Goal: Transaction & Acquisition: Purchase product/service

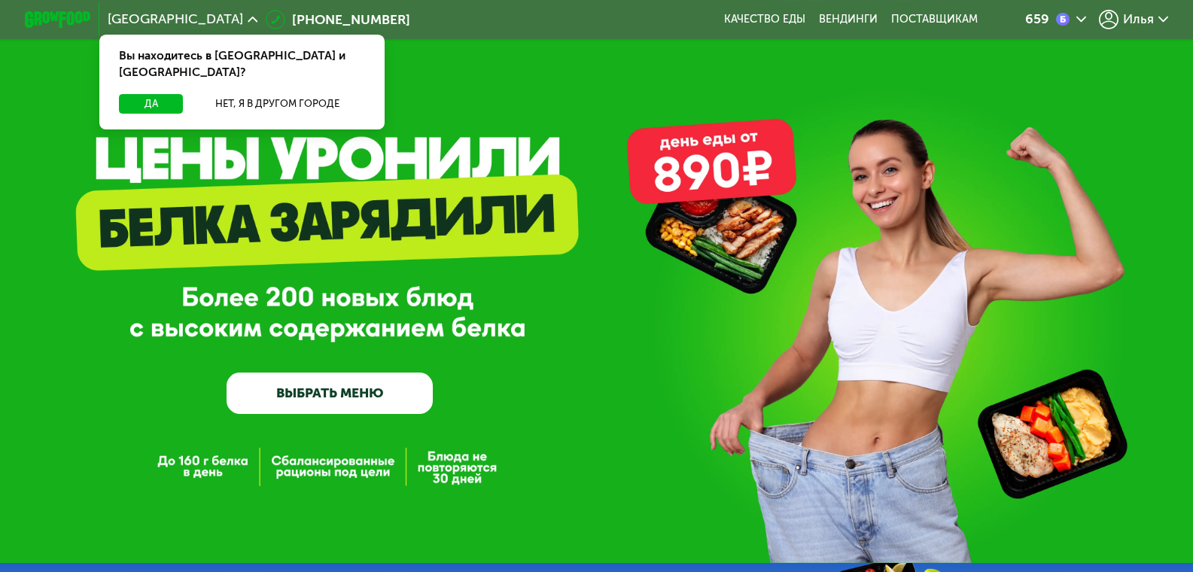
click at [370, 406] on link "ВЫБРАТЬ МЕНЮ" at bounding box center [330, 393] width 206 height 41
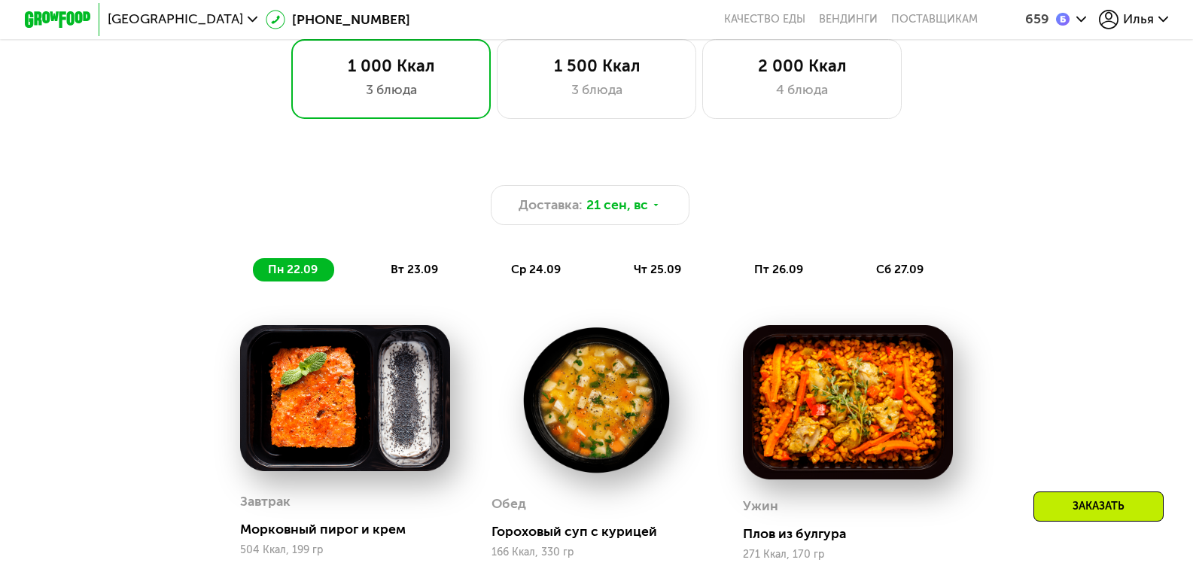
scroll to position [932, 0]
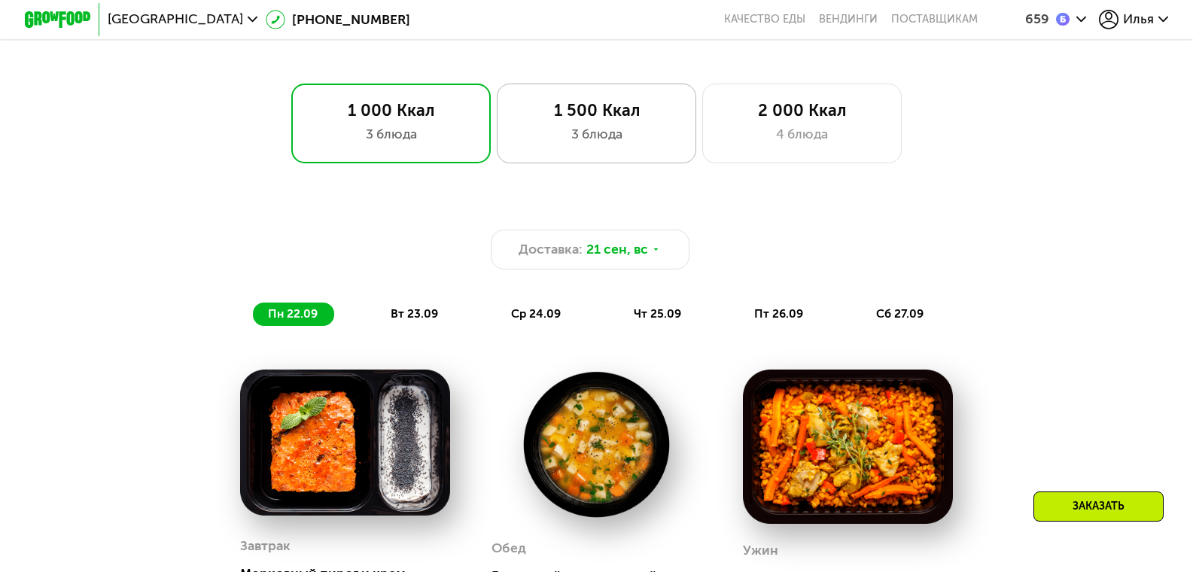
click at [571, 135] on div "3 блюда" at bounding box center [596, 134] width 164 height 20
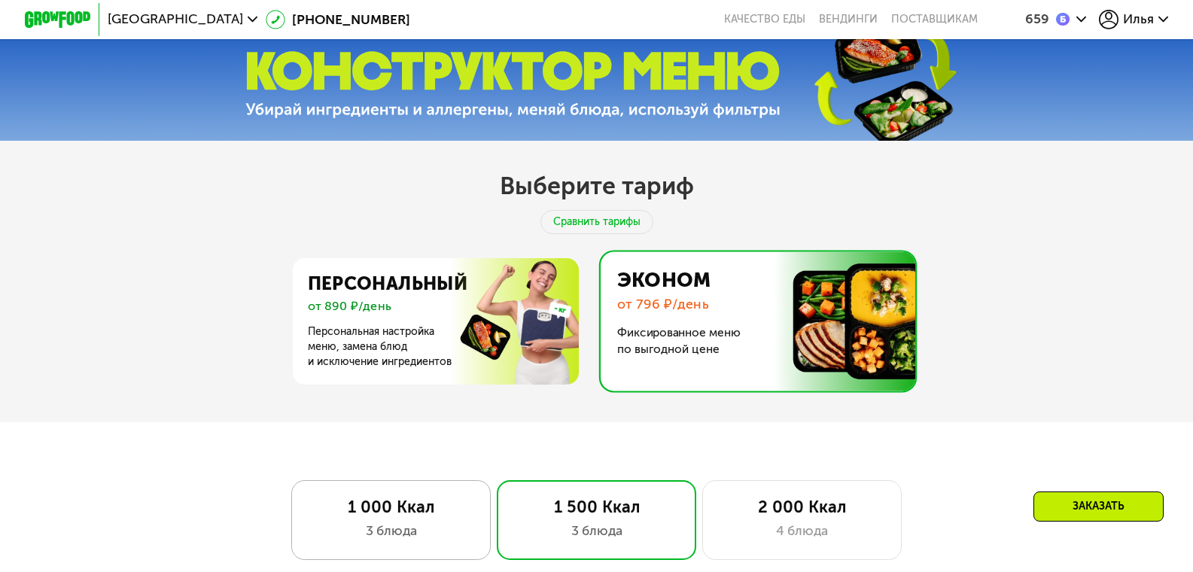
scroll to position [531, 0]
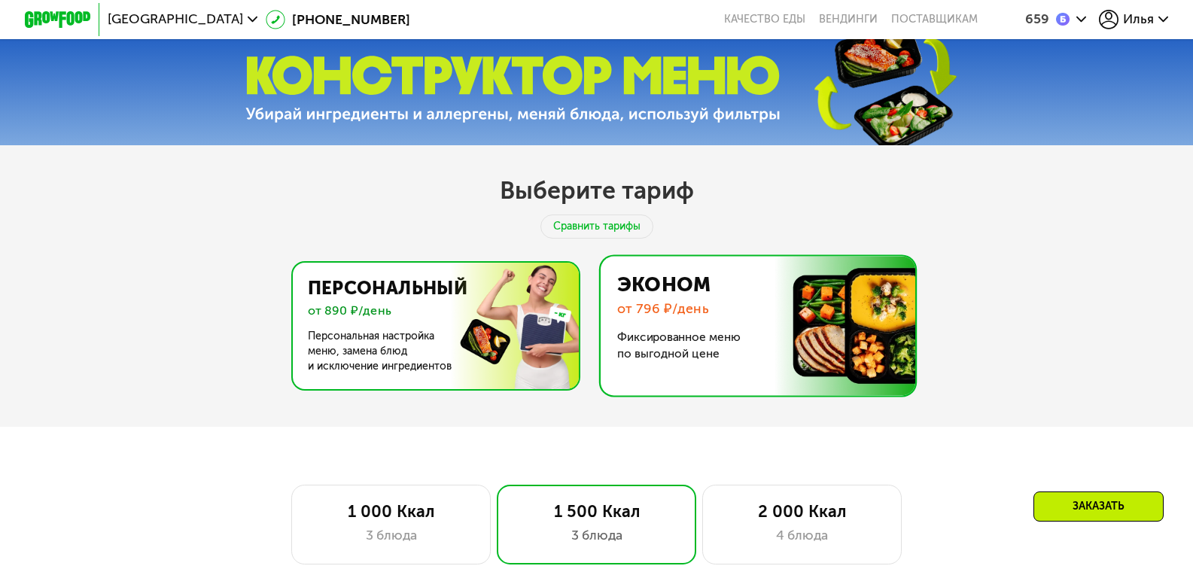
click at [394, 315] on img at bounding box center [431, 326] width 293 height 126
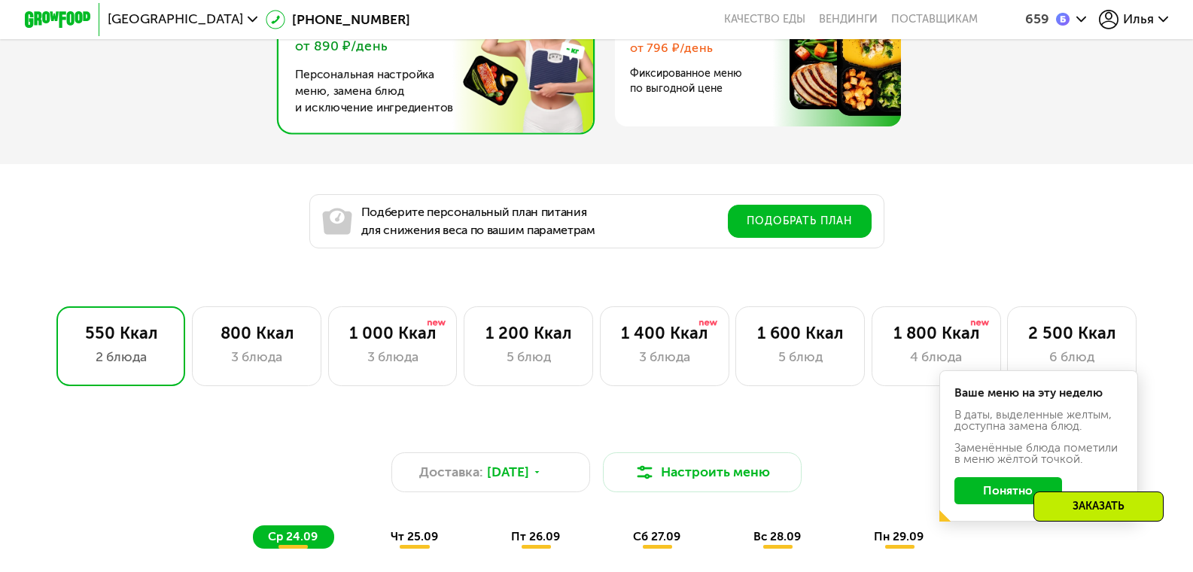
scroll to position [807, 0]
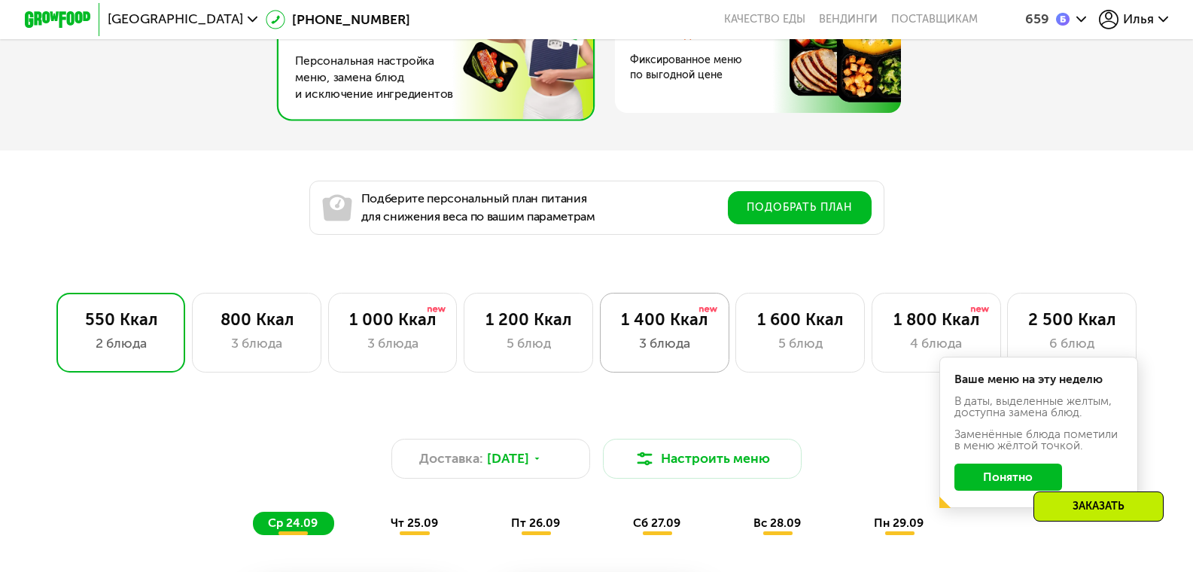
click at [666, 340] on div "3 блюда" at bounding box center [664, 343] width 95 height 20
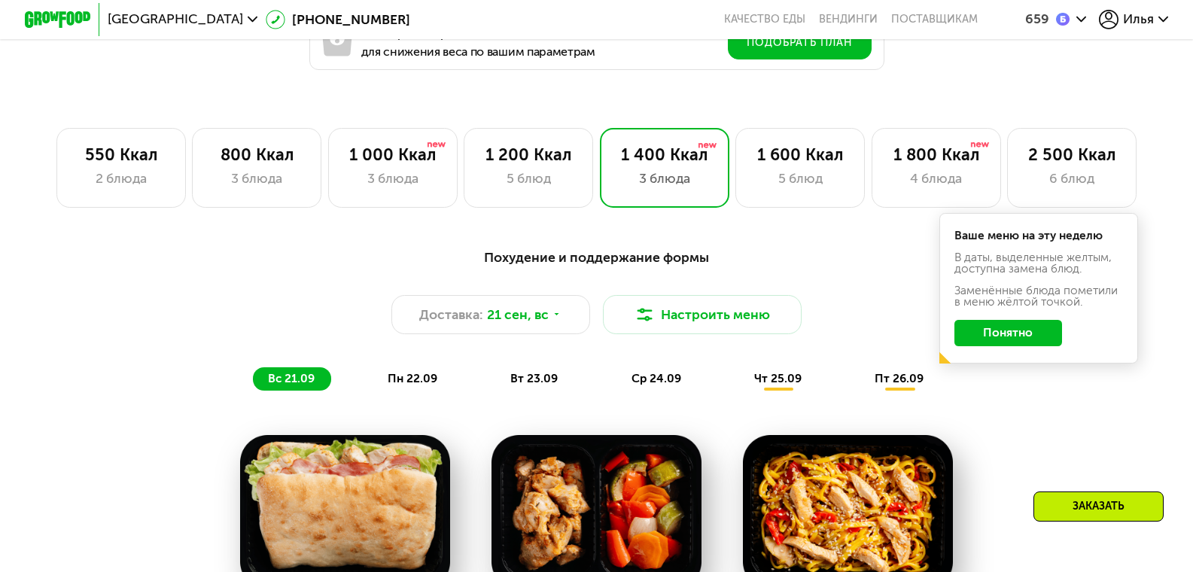
scroll to position [932, 0]
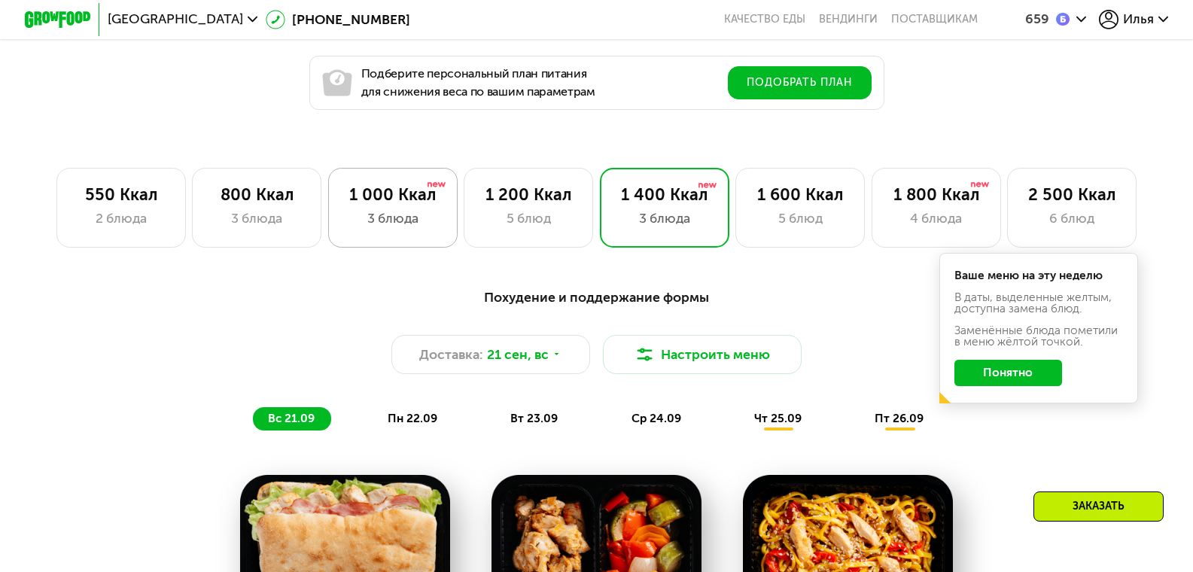
click at [405, 216] on div "3 блюда" at bounding box center [392, 218] width 95 height 20
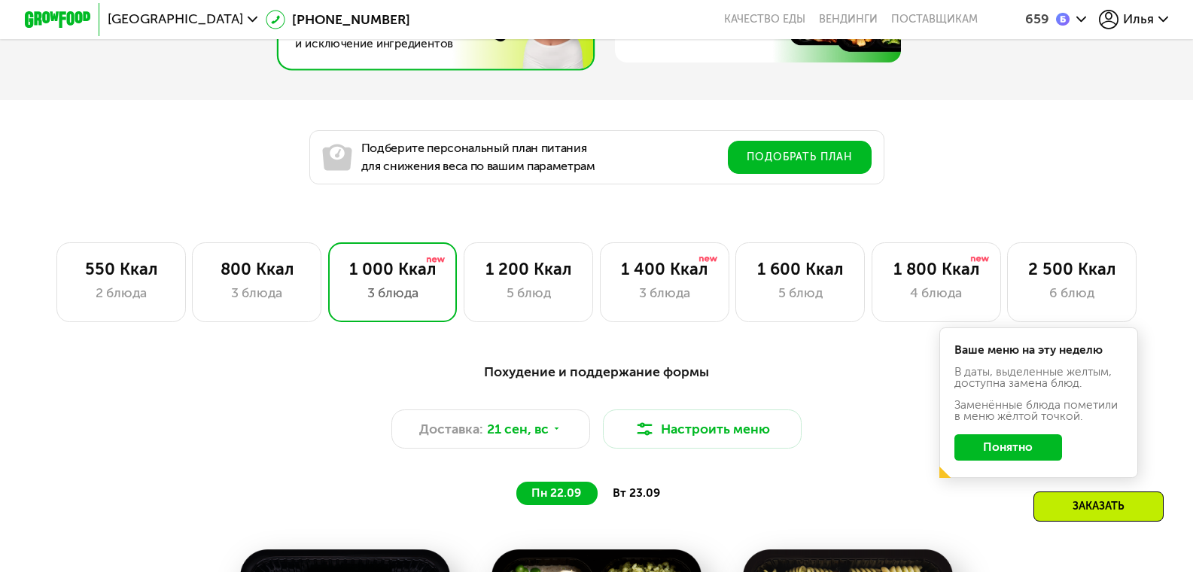
scroll to position [857, 0]
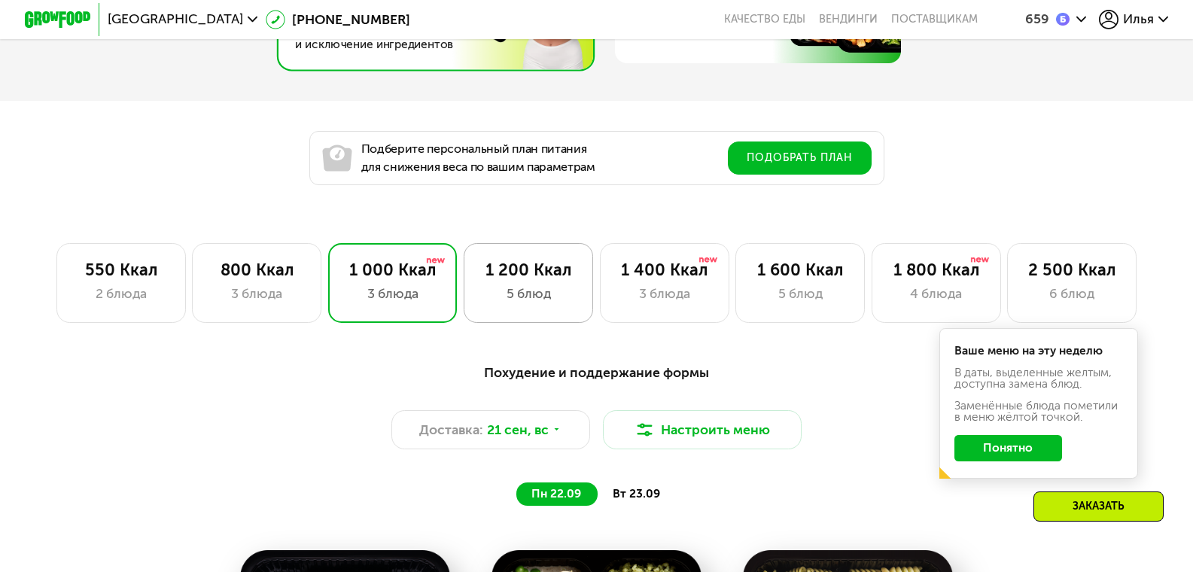
click at [533, 294] on div "5 блюд" at bounding box center [528, 294] width 95 height 20
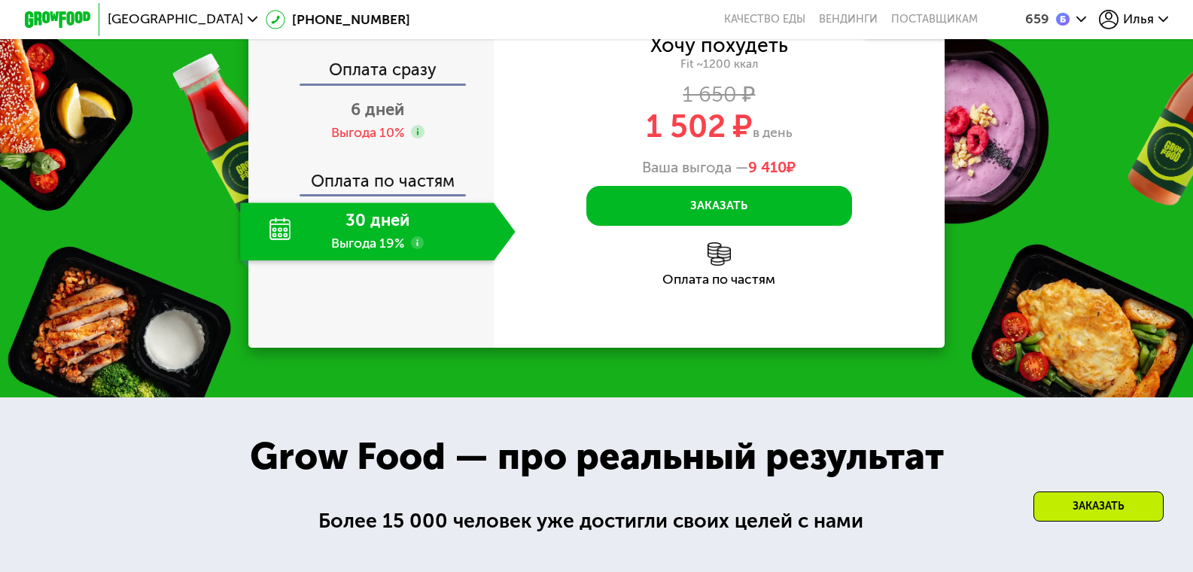
scroll to position [1910, 0]
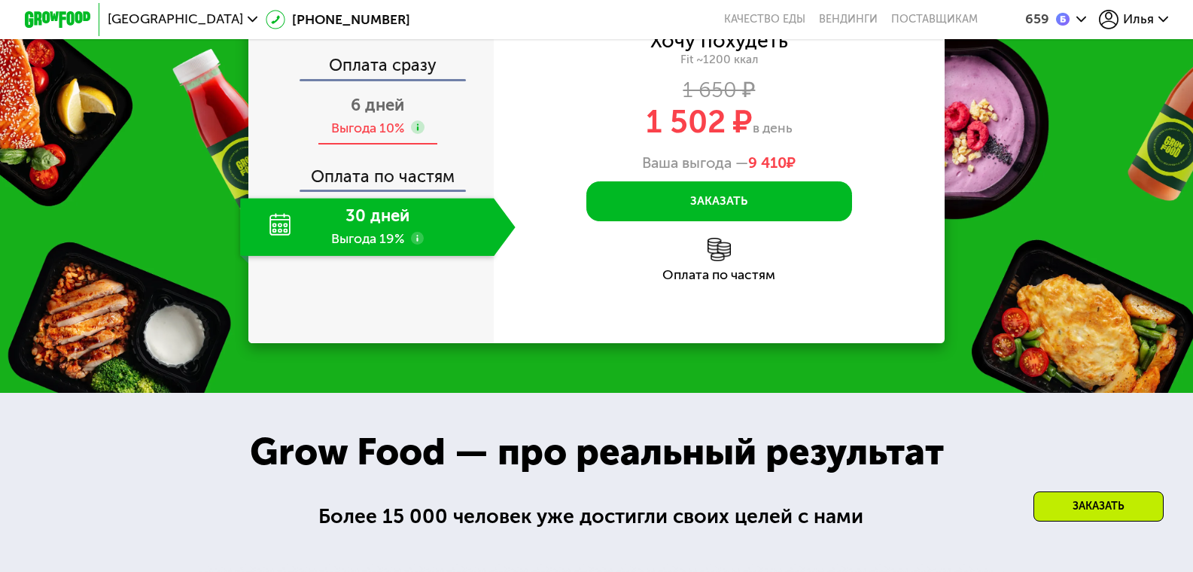
click at [384, 115] on span "6 дней" at bounding box center [377, 105] width 53 height 20
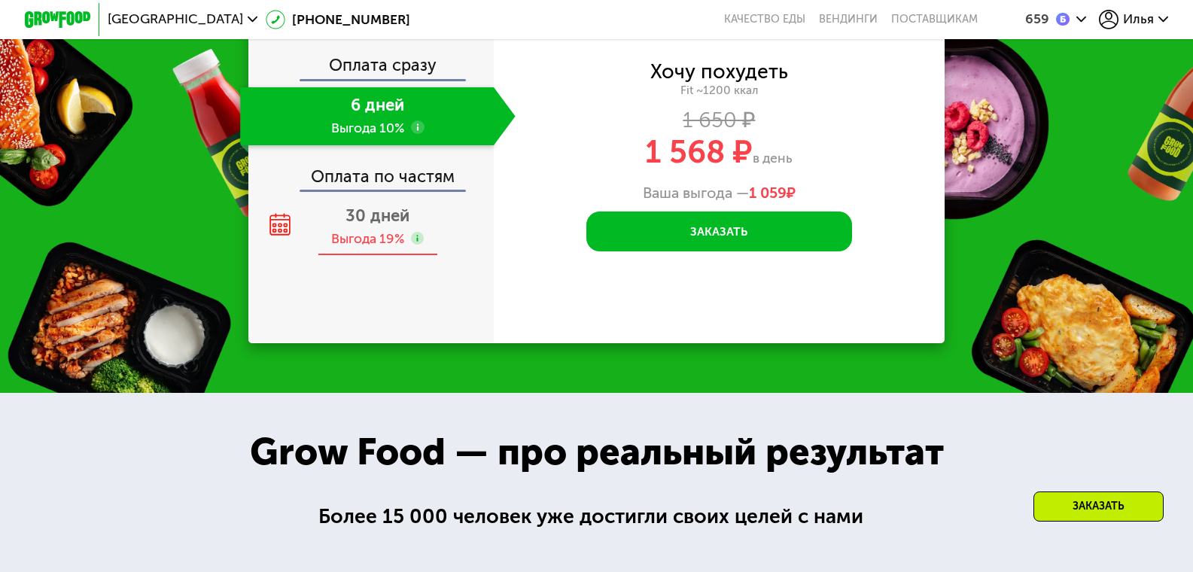
click at [362, 248] on div "Выгода 19%" at bounding box center [367, 239] width 73 height 18
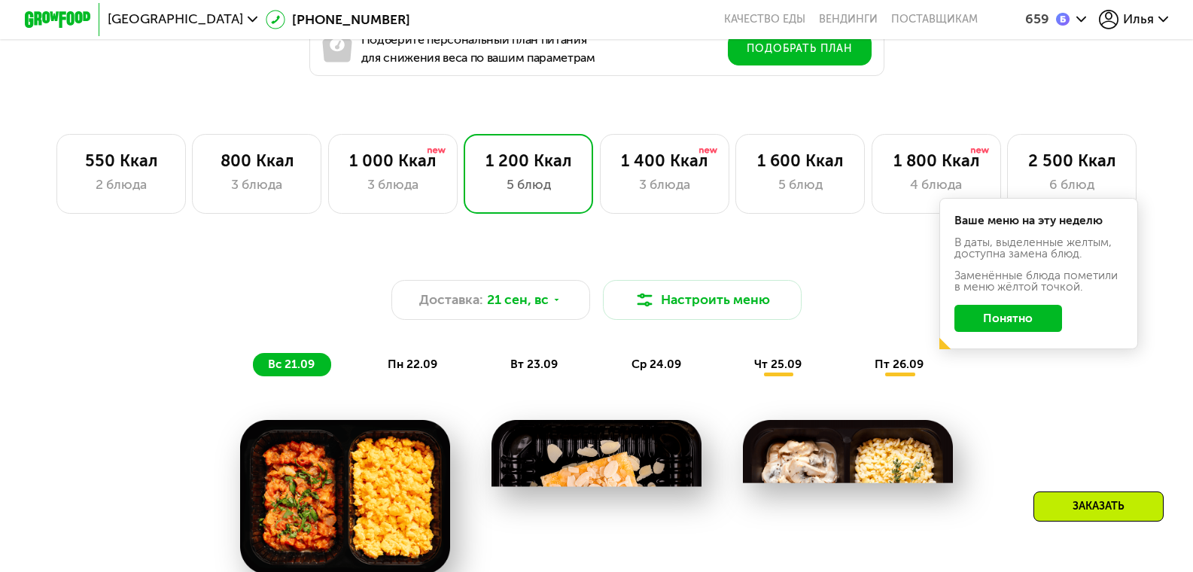
scroll to position [957, 0]
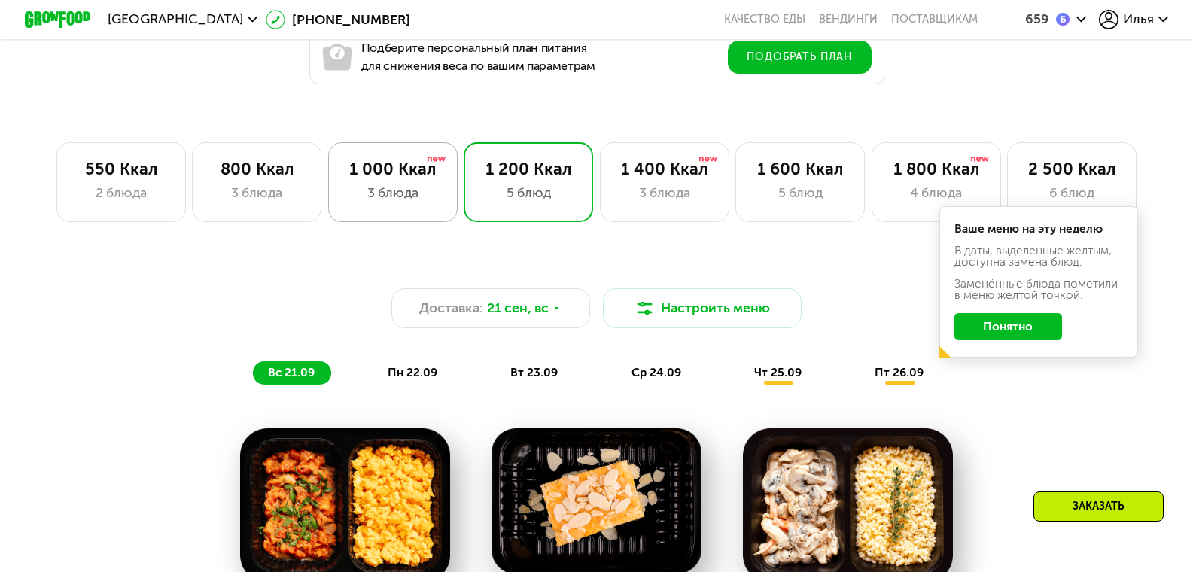
click at [400, 190] on div "3 блюда" at bounding box center [392, 193] width 95 height 20
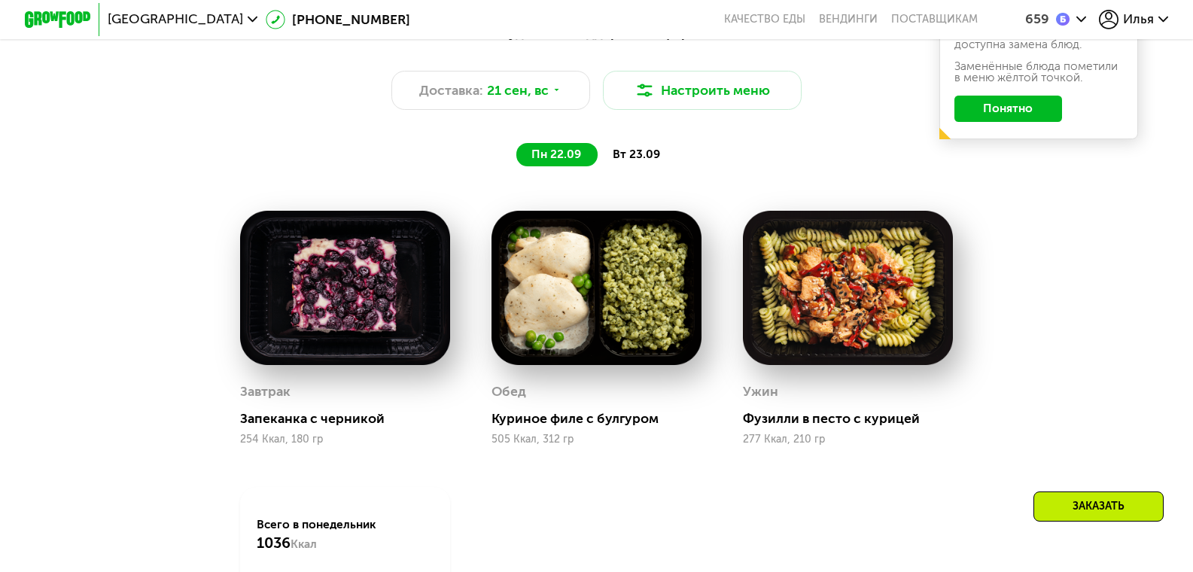
scroll to position [1183, 0]
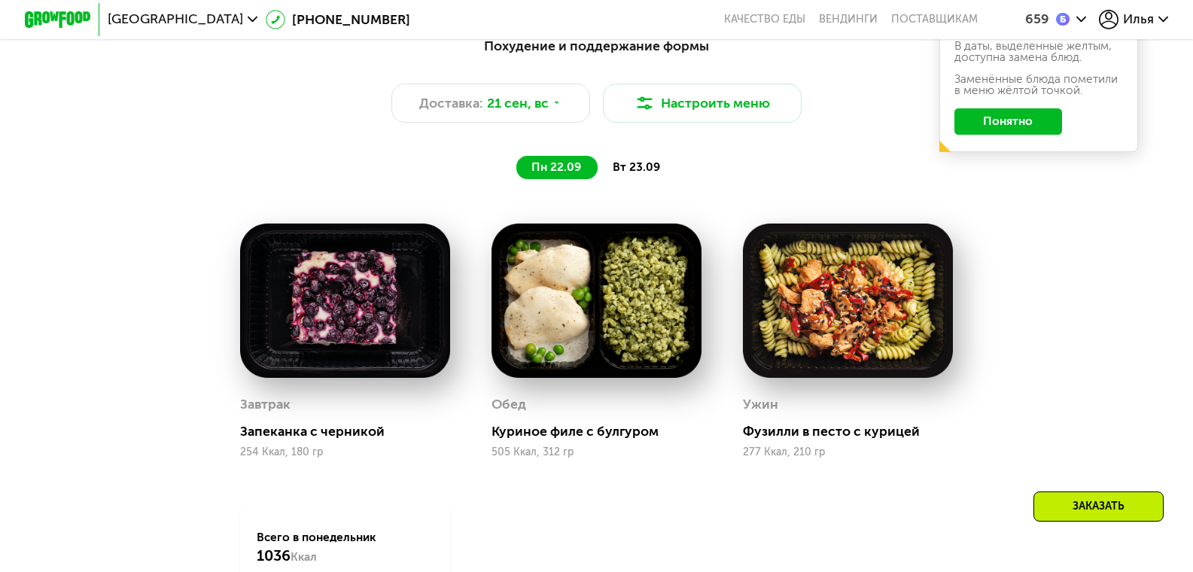
click at [642, 174] on span "вт 23.09" at bounding box center [636, 167] width 47 height 14
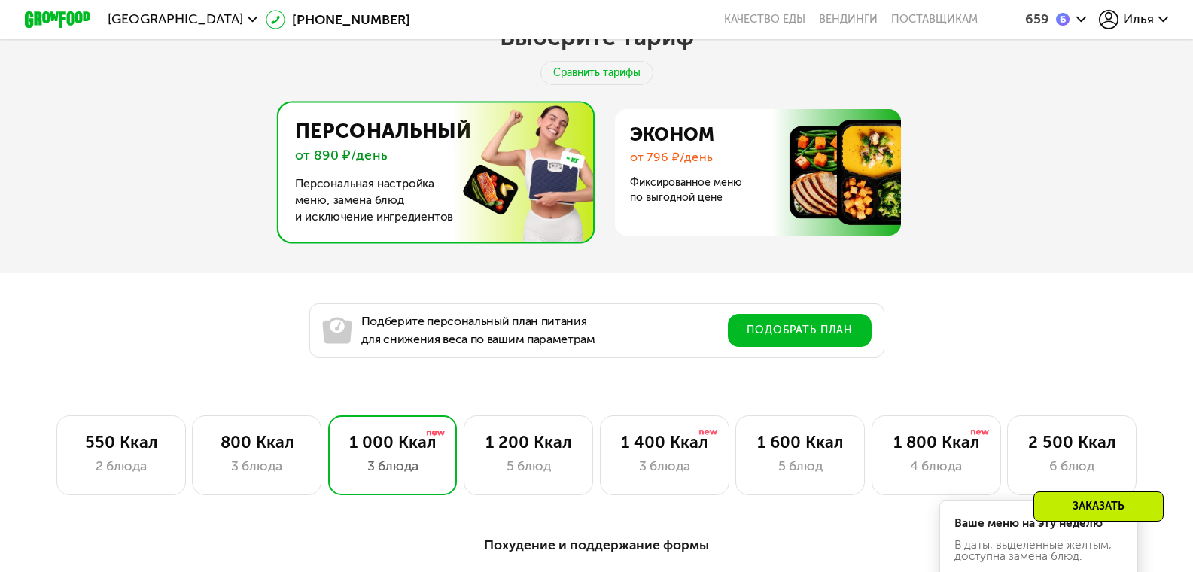
scroll to position [681, 0]
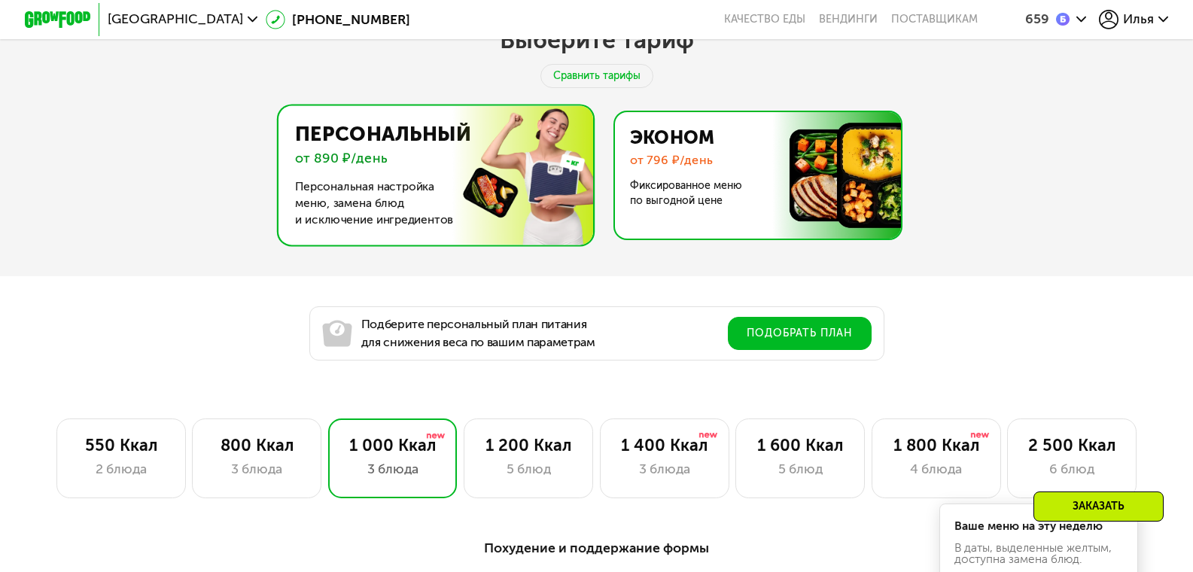
click at [668, 169] on img at bounding box center [753, 175] width 293 height 126
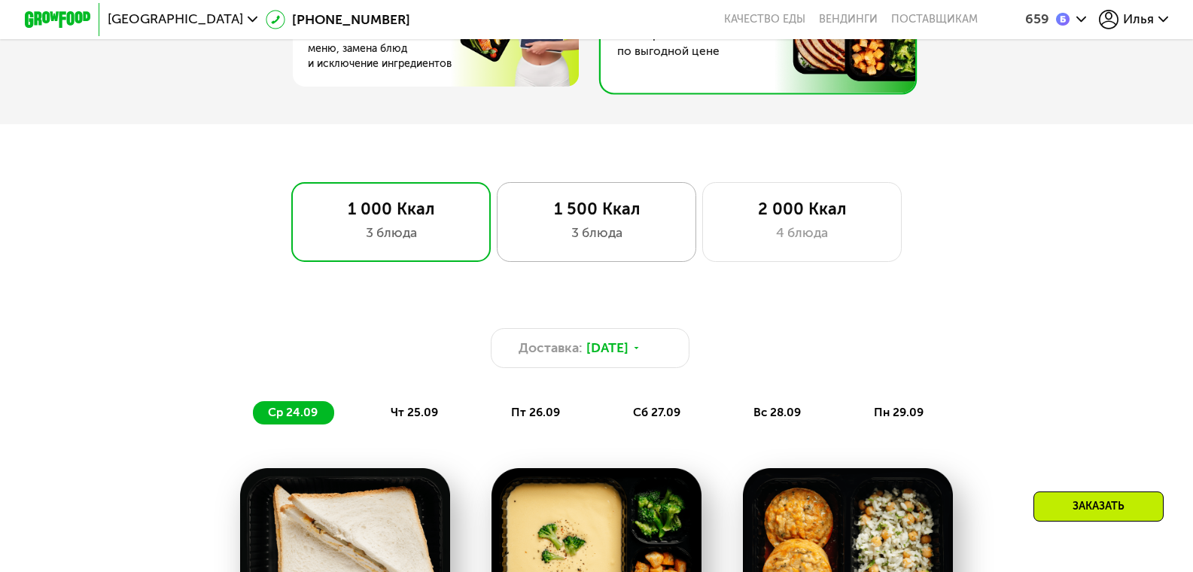
scroll to position [857, 0]
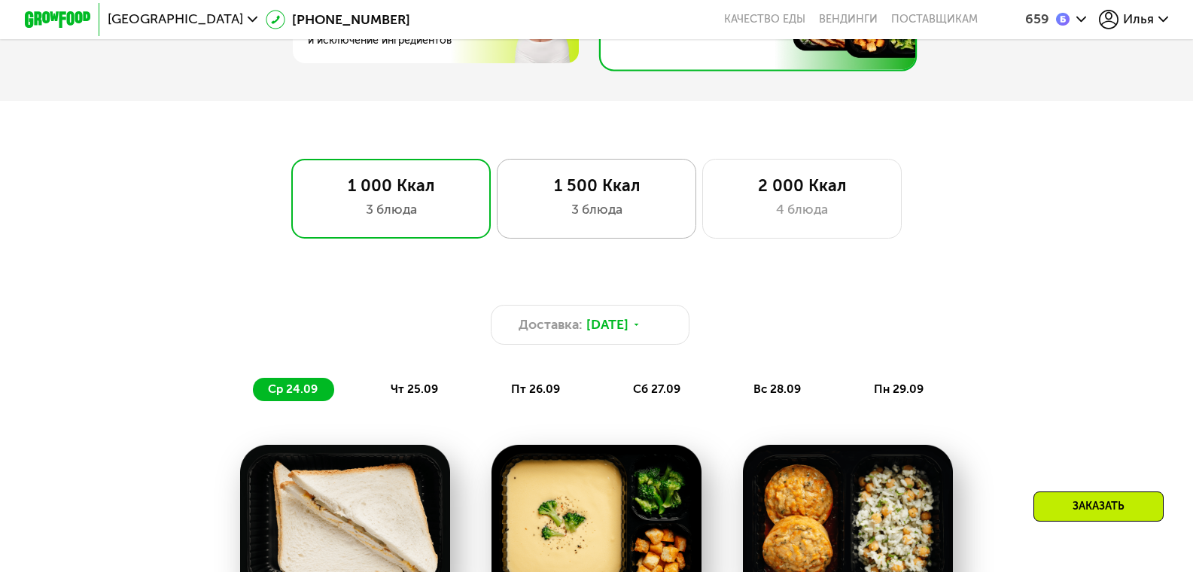
click at [571, 207] on div "3 блюда" at bounding box center [596, 209] width 164 height 20
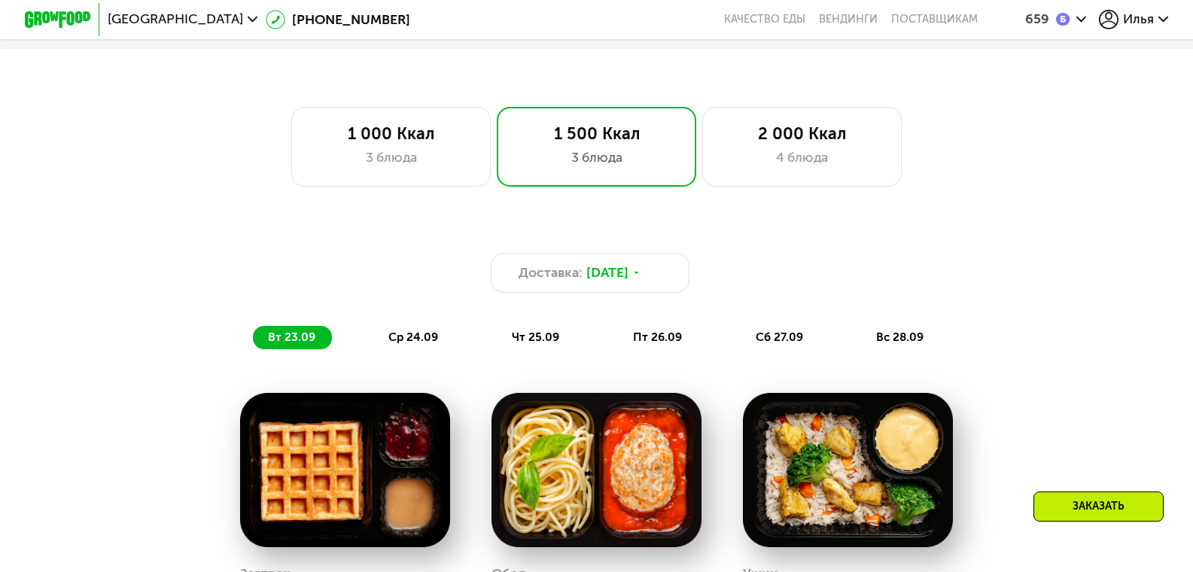
scroll to position [882, 0]
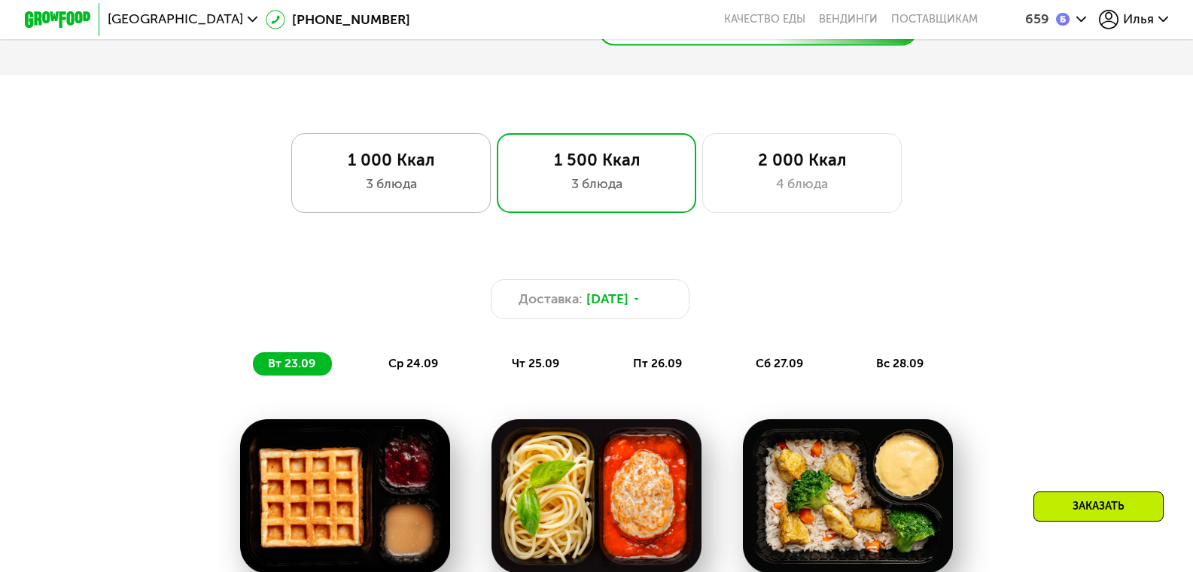
click at [399, 181] on div "3 блюда" at bounding box center [391, 184] width 164 height 20
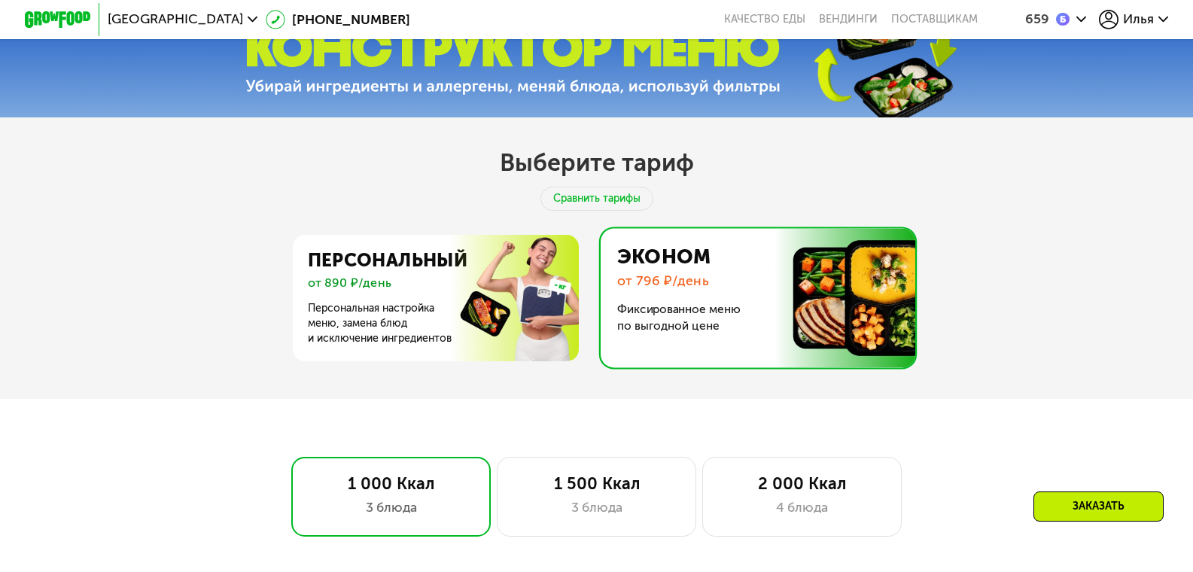
scroll to position [555, 0]
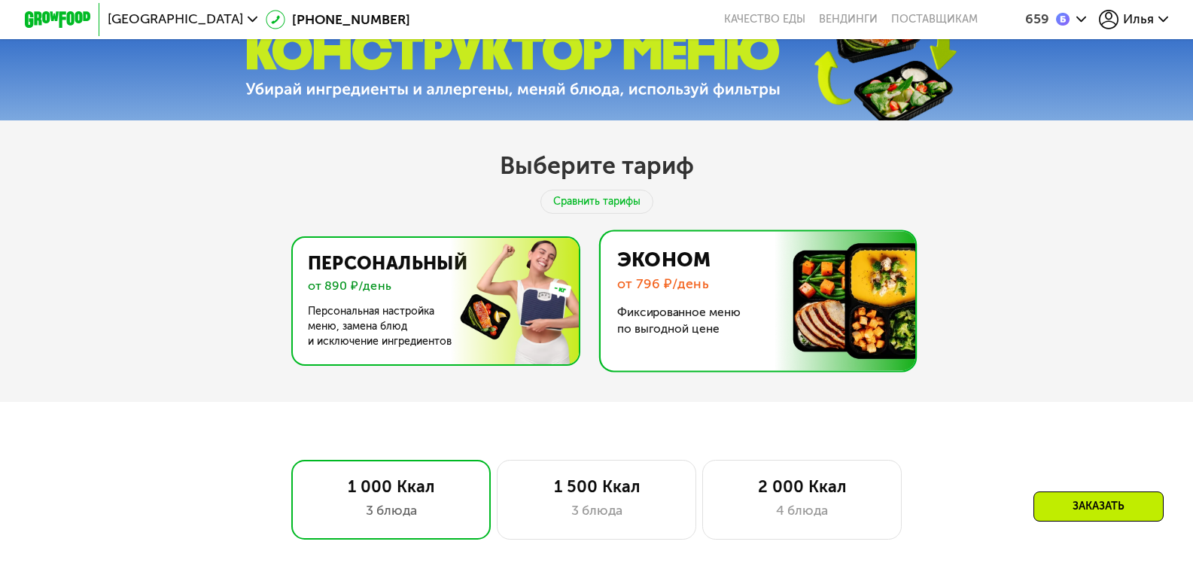
click at [343, 330] on img at bounding box center [431, 301] width 293 height 126
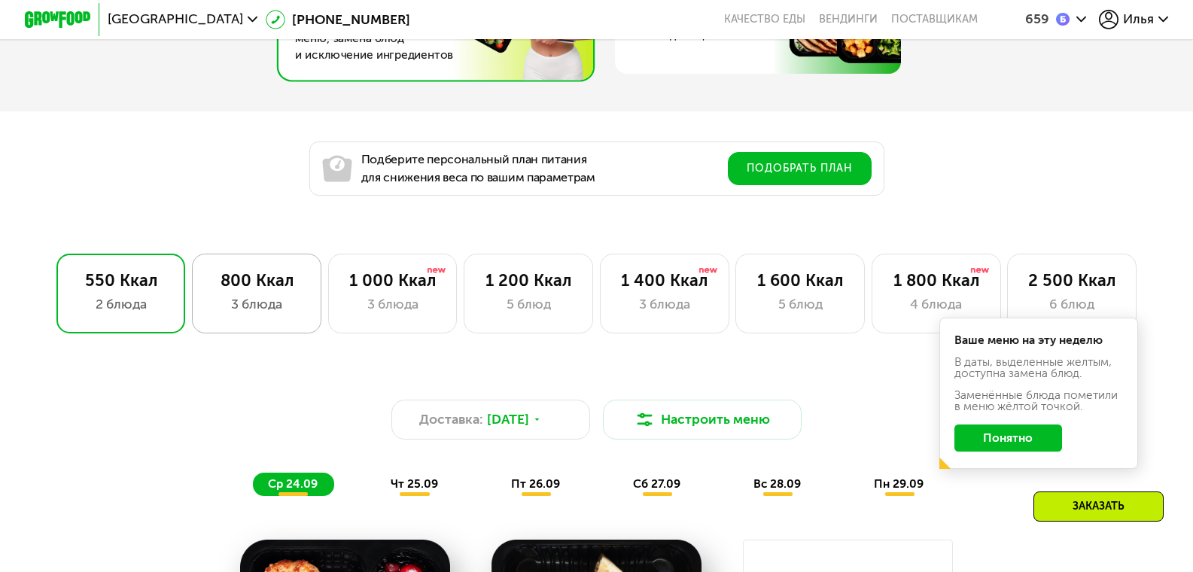
scroll to position [857, 0]
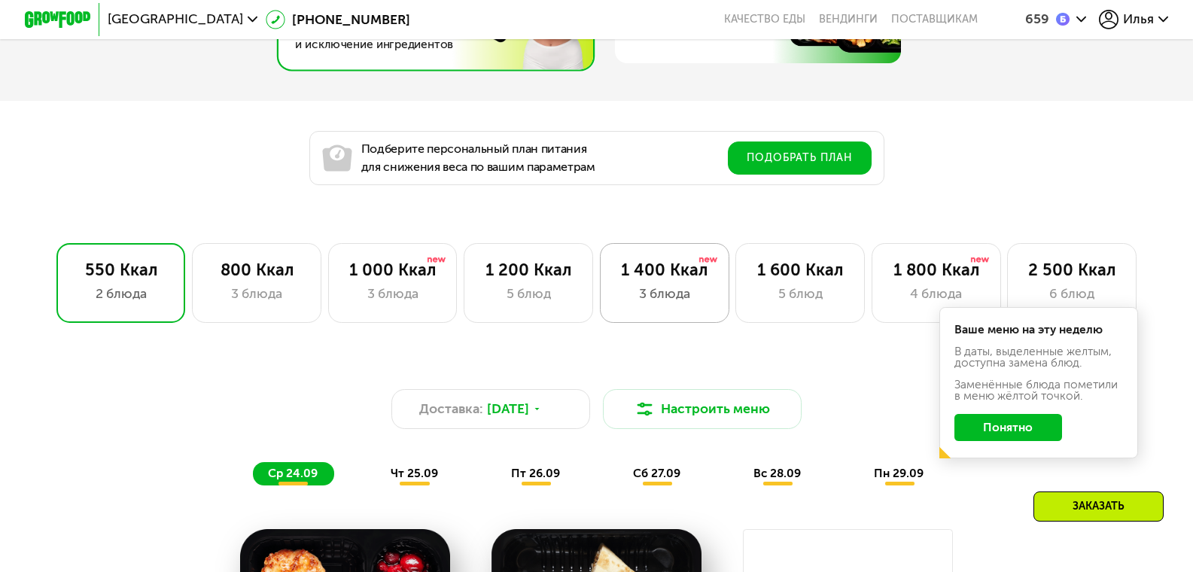
click at [659, 288] on div "1 400 Ккал 3 блюда" at bounding box center [664, 283] width 129 height 80
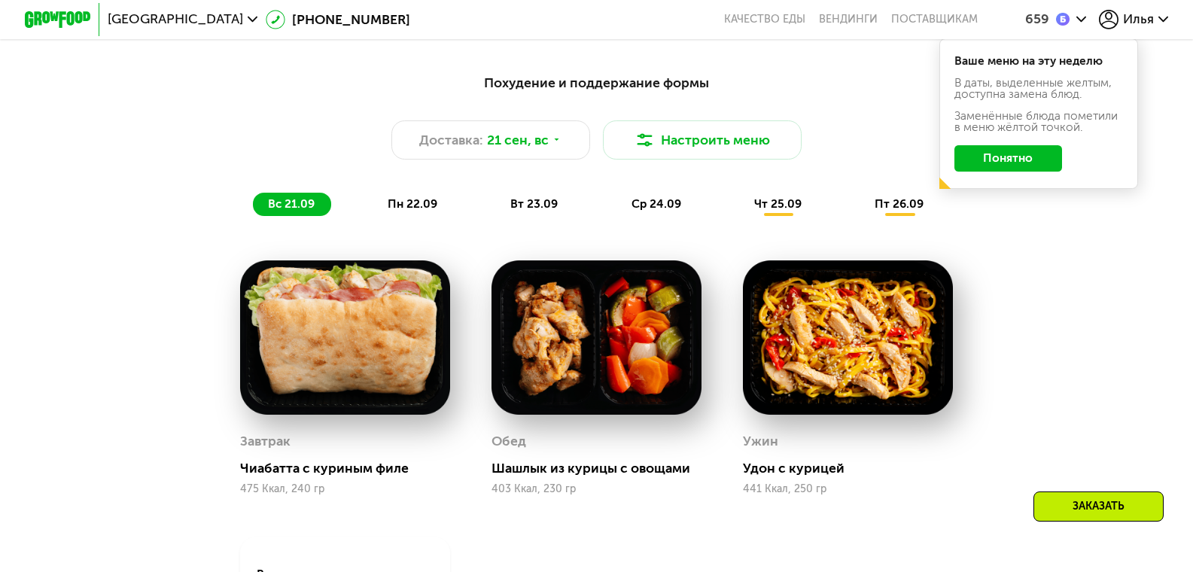
scroll to position [1158, 0]
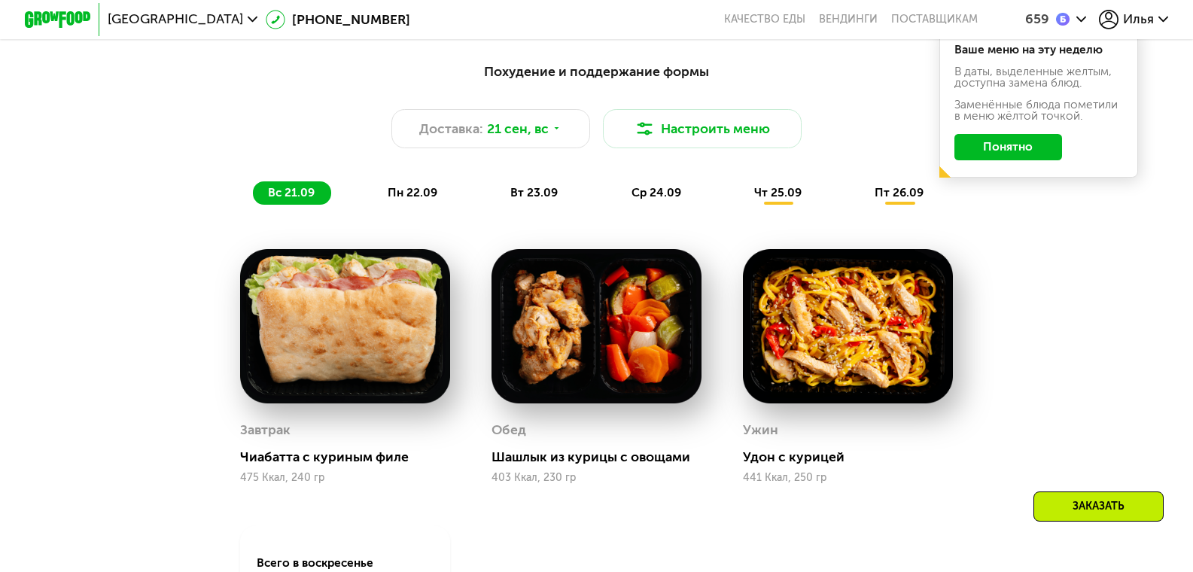
click at [421, 199] on span "пн 22.09" at bounding box center [413, 193] width 50 height 14
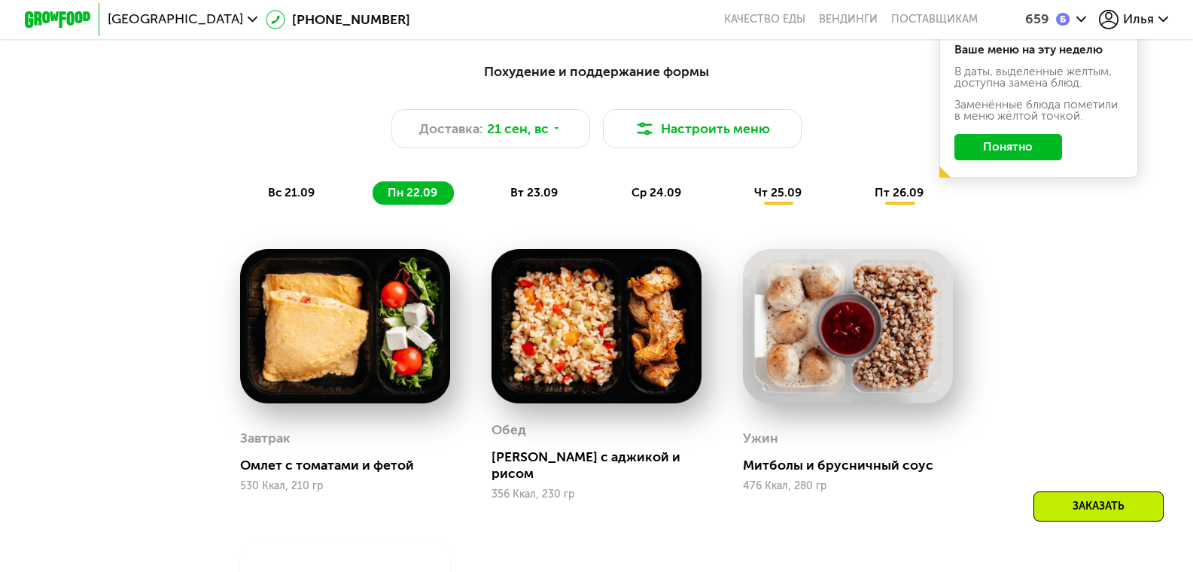
click at [289, 205] on div "вс 21.09" at bounding box center [292, 192] width 78 height 23
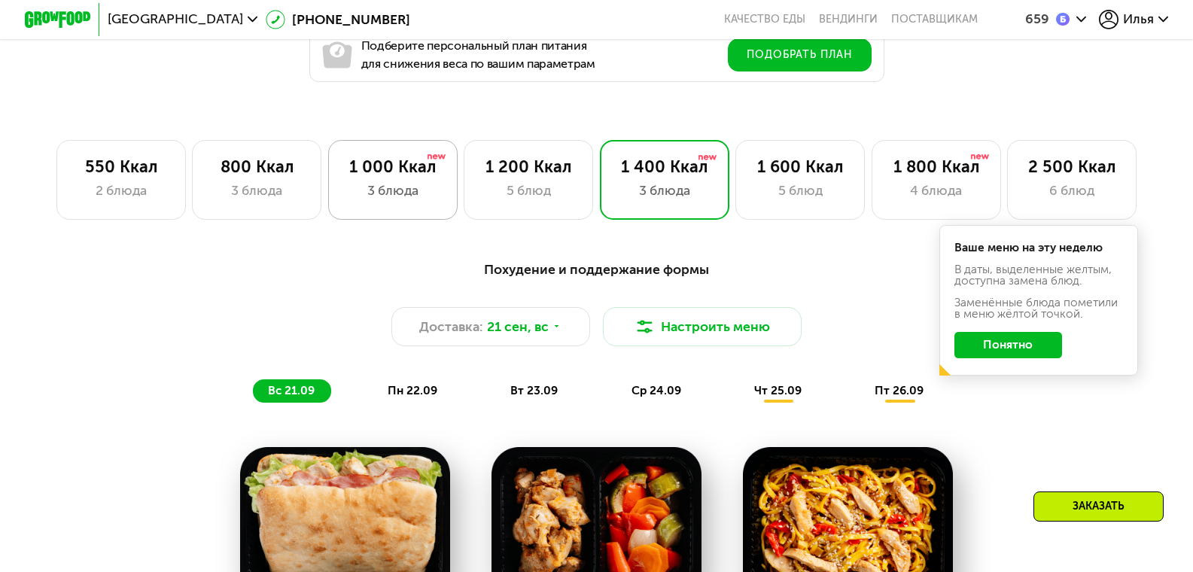
scroll to position [957, 0]
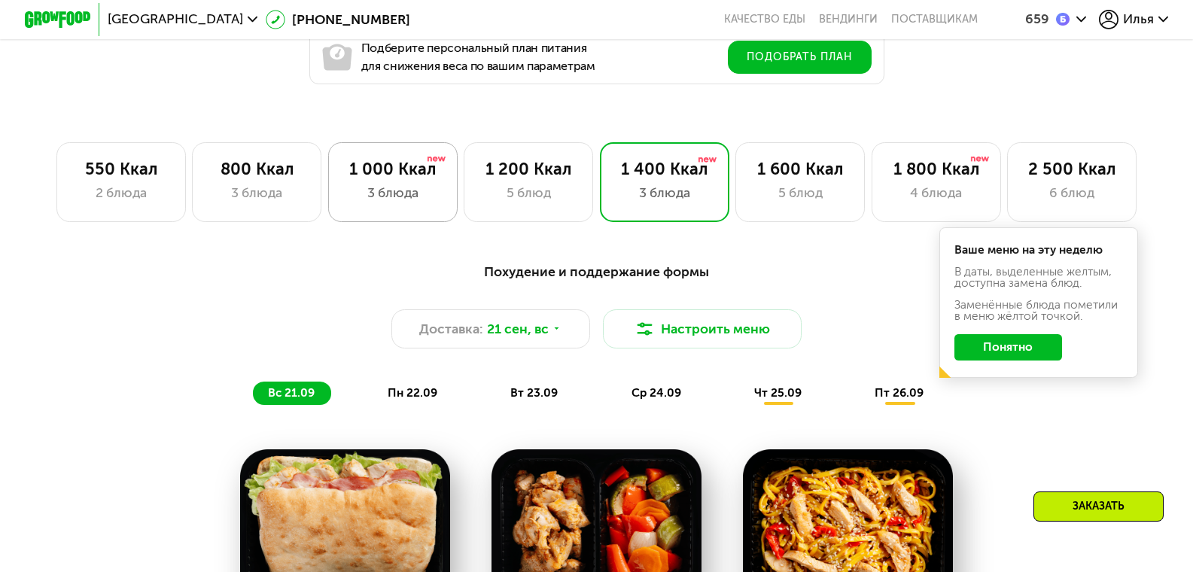
click at [385, 187] on div "1 000 Ккал 3 блюда" at bounding box center [392, 182] width 129 height 80
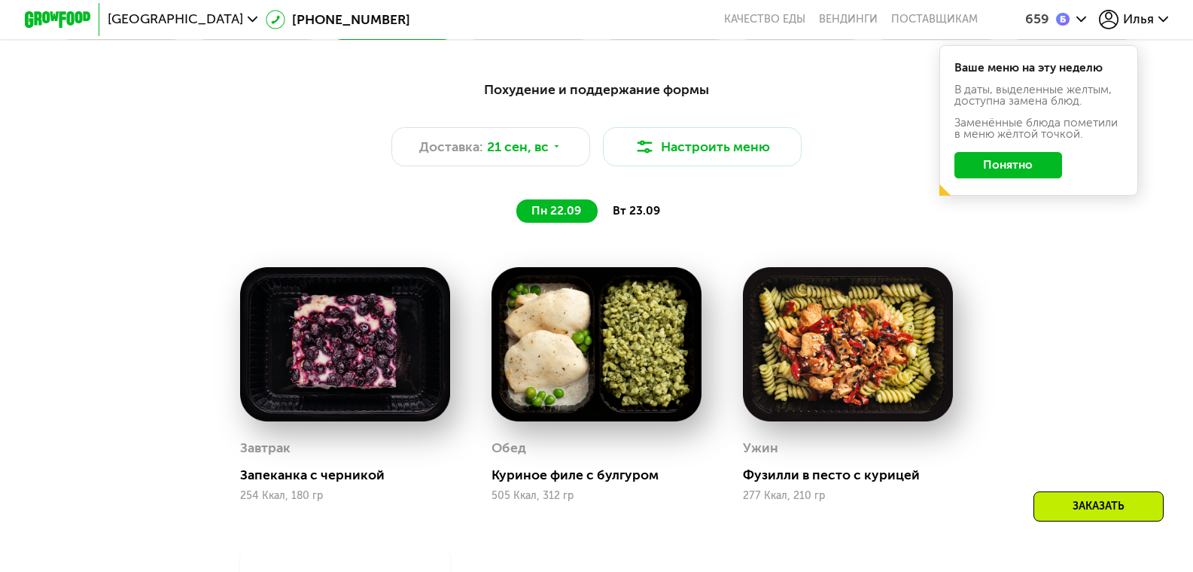
scroll to position [1183, 0]
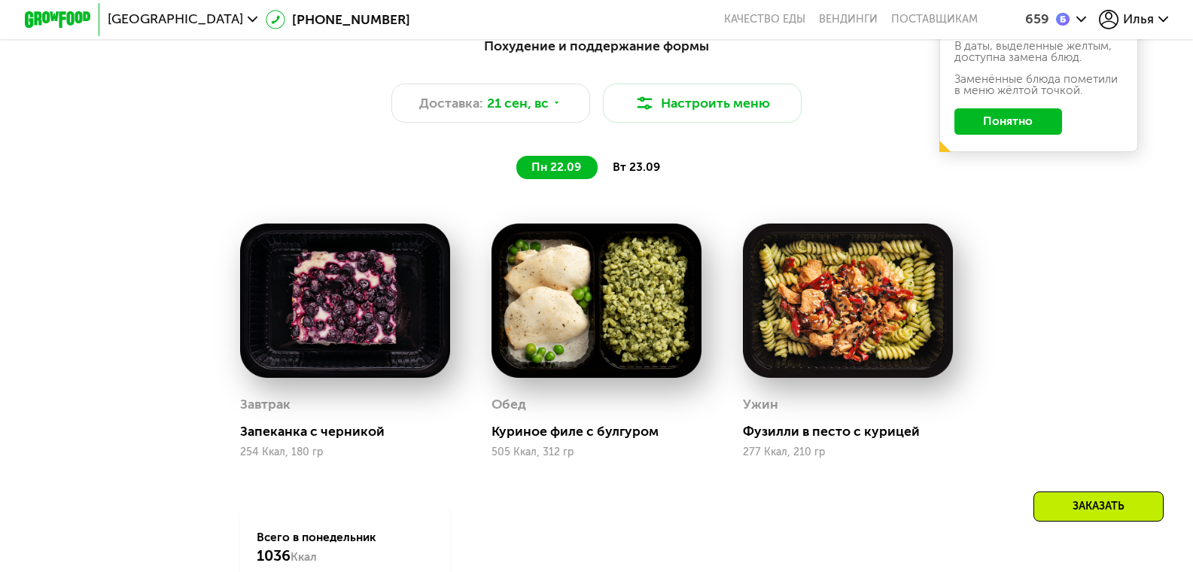
click at [635, 174] on span "вт 23.09" at bounding box center [636, 167] width 47 height 14
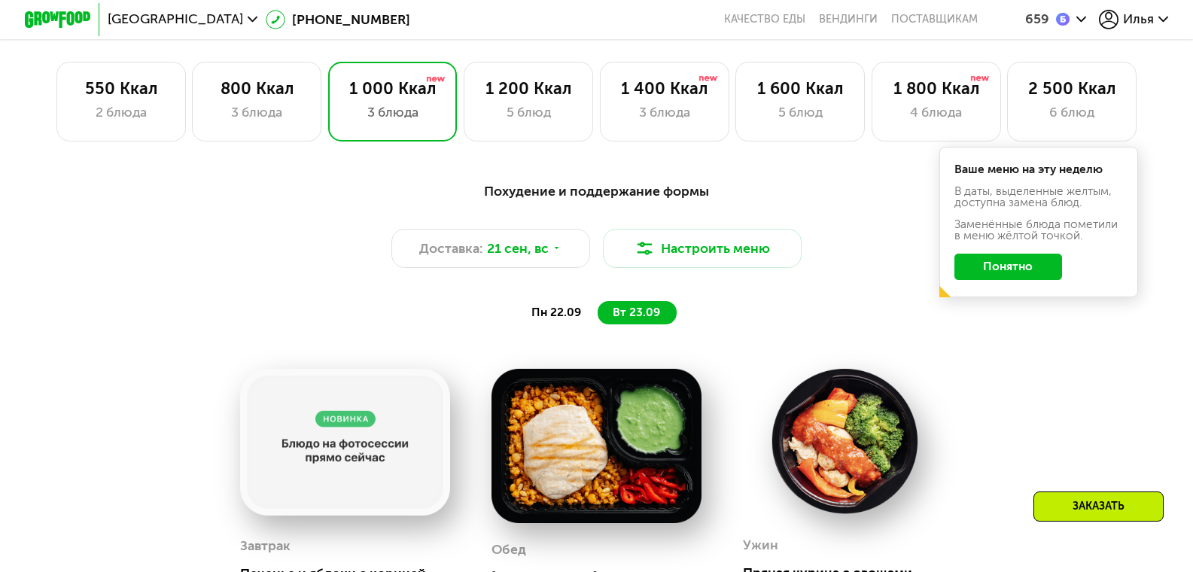
scroll to position [1033, 0]
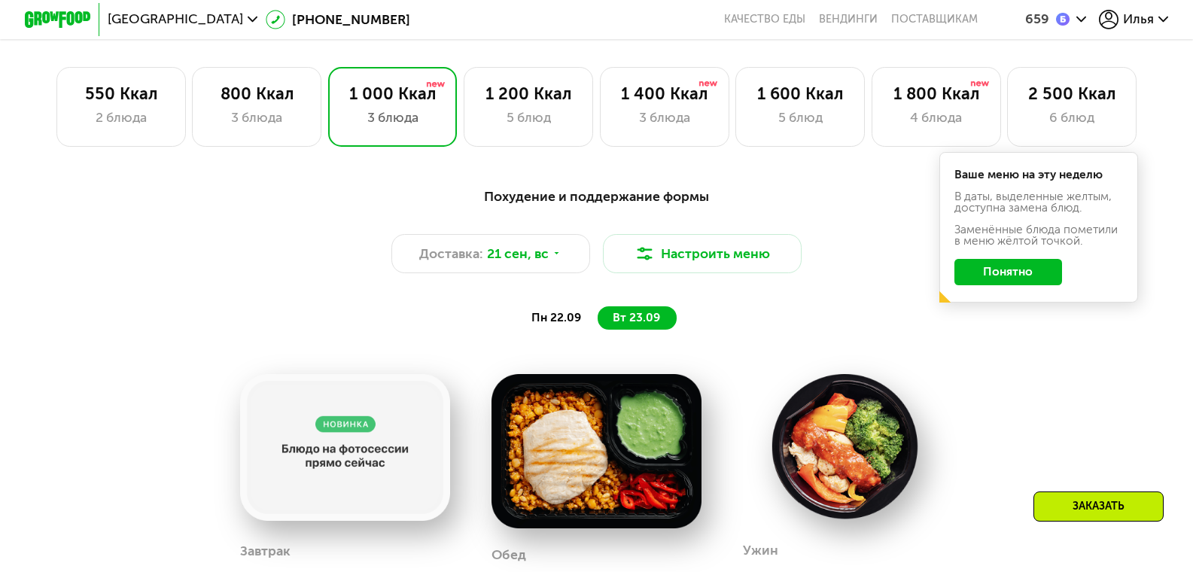
click at [996, 282] on button "Понятно" at bounding box center [1008, 272] width 108 height 26
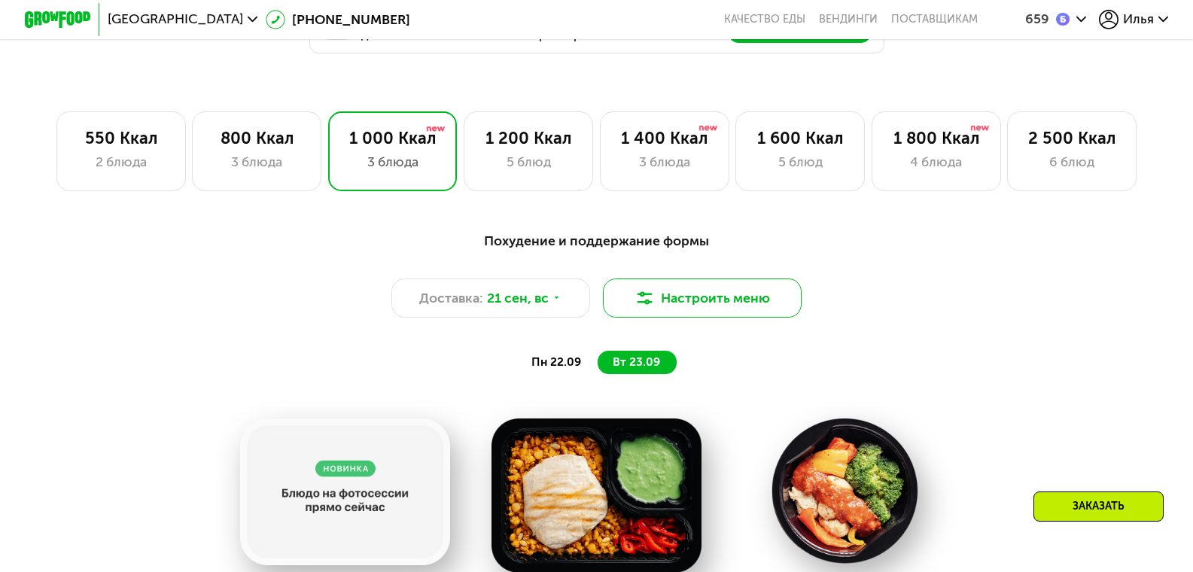
scroll to position [957, 0]
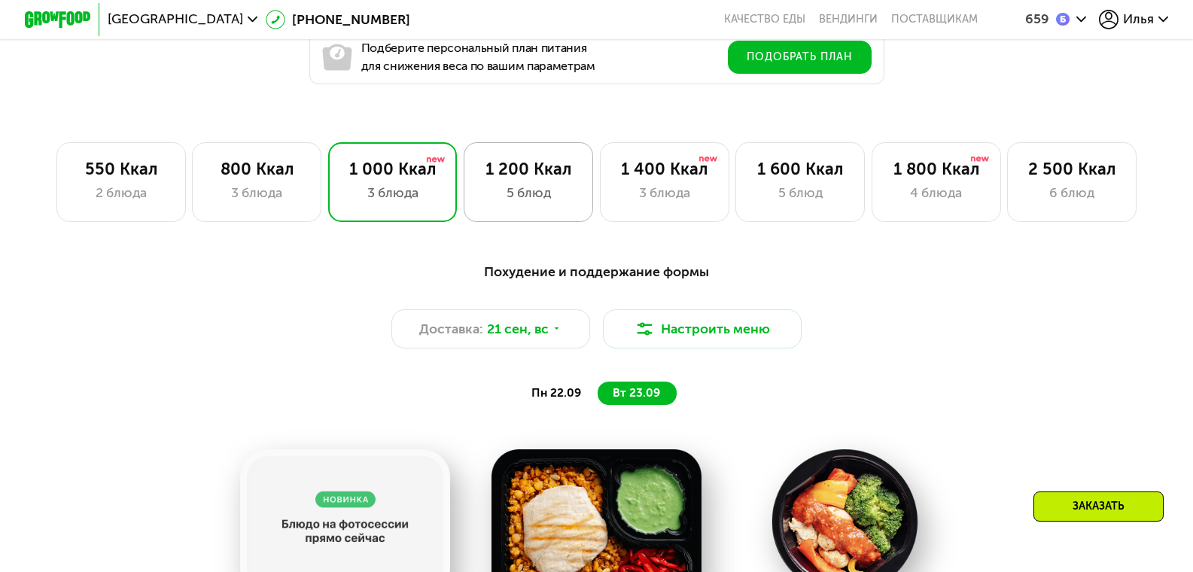
click at [534, 193] on div "5 блюд" at bounding box center [528, 193] width 95 height 20
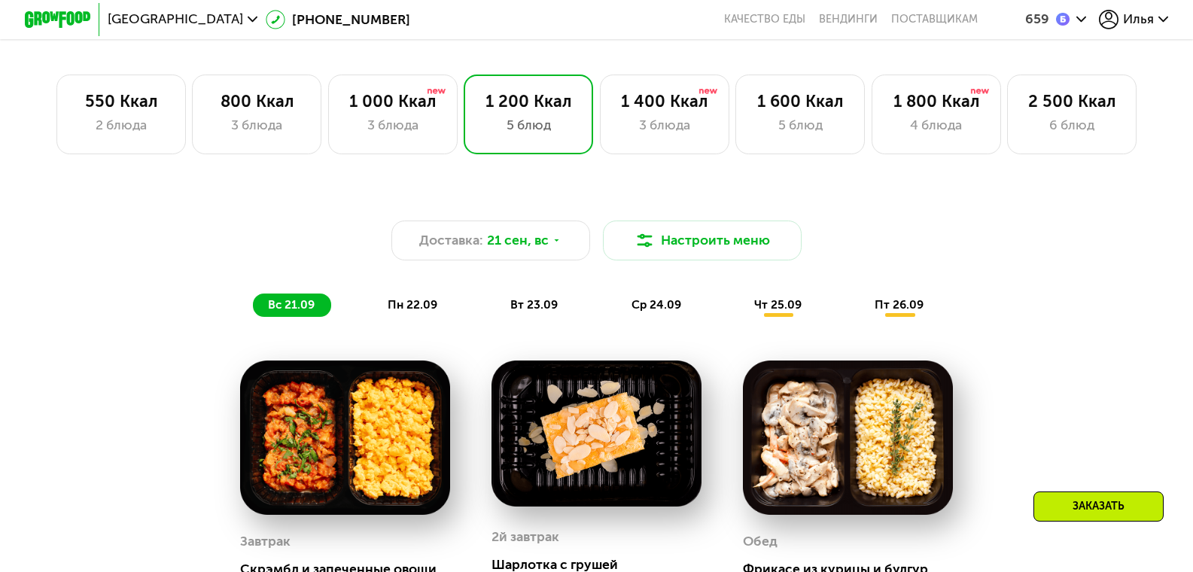
scroll to position [1033, 0]
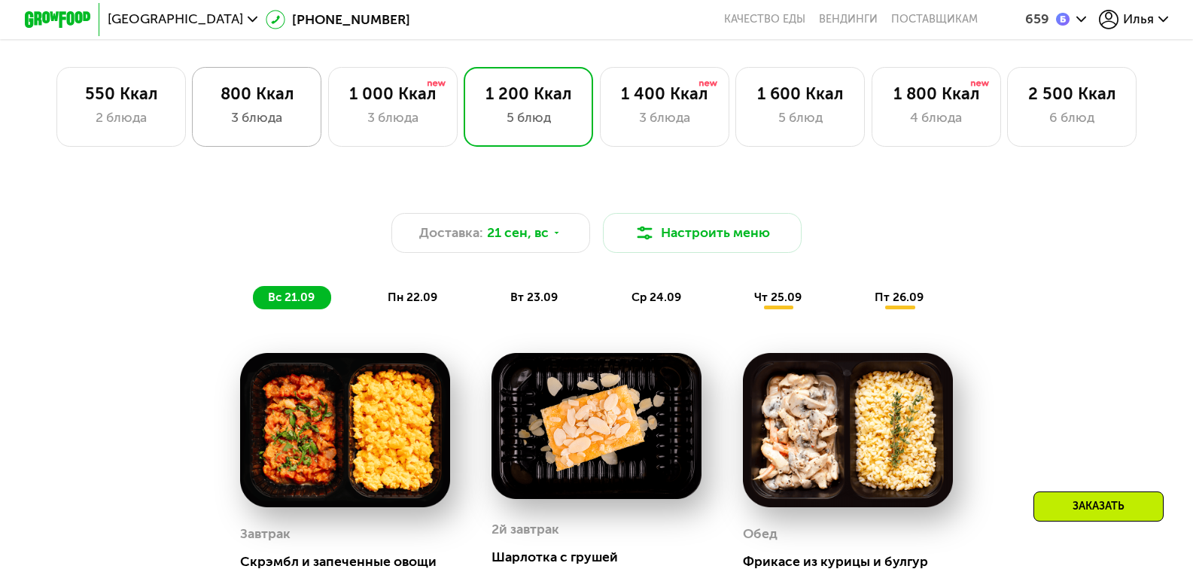
click at [242, 118] on div "3 блюда" at bounding box center [256, 118] width 95 height 20
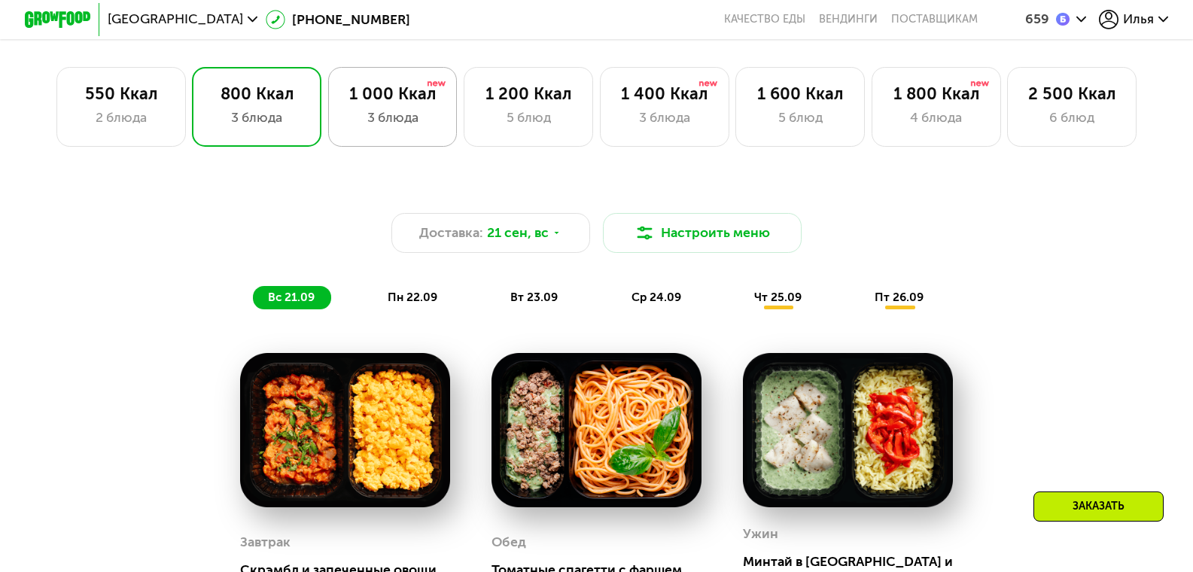
click at [388, 112] on div "1 000 Ккал 3 блюда" at bounding box center [392, 107] width 129 height 80
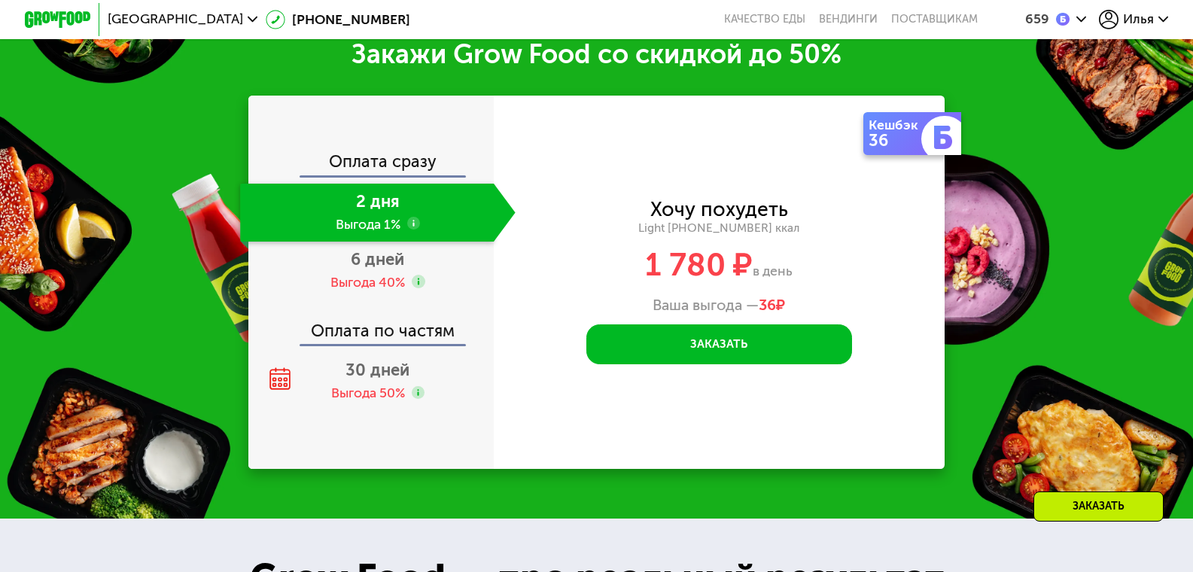
scroll to position [1961, 0]
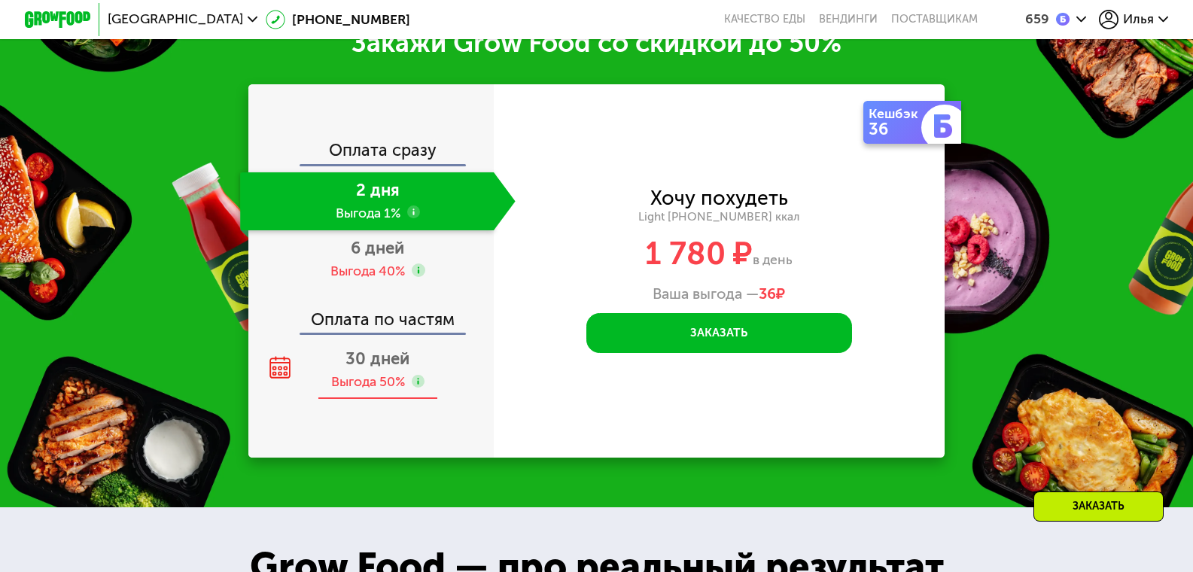
click at [363, 369] on span "30 дней" at bounding box center [377, 358] width 64 height 20
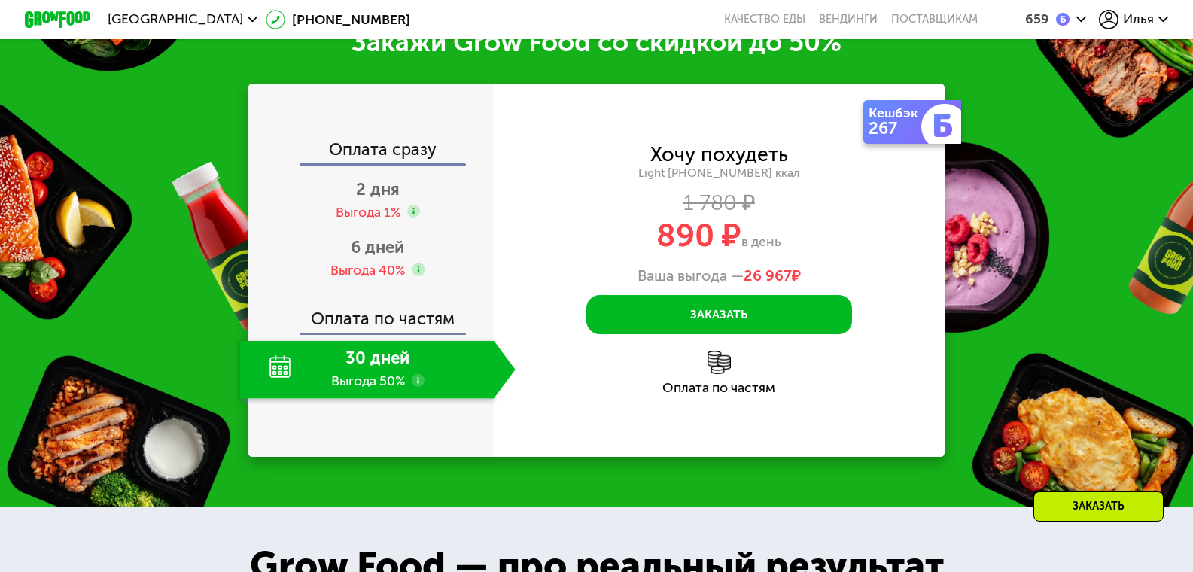
scroll to position [2066, 0]
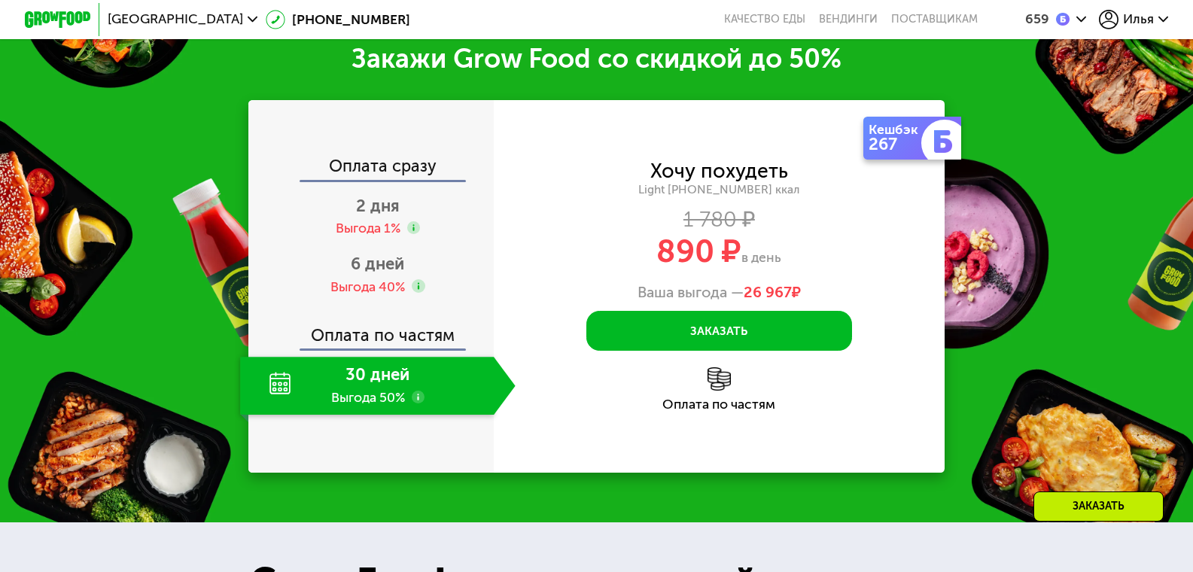
click at [122, 267] on div "Закажи Grow Food со скидкой до 50% Оплата сразу 2 дня Выгода 1% 6 дней Выгода 4…" at bounding box center [596, 257] width 1193 height 530
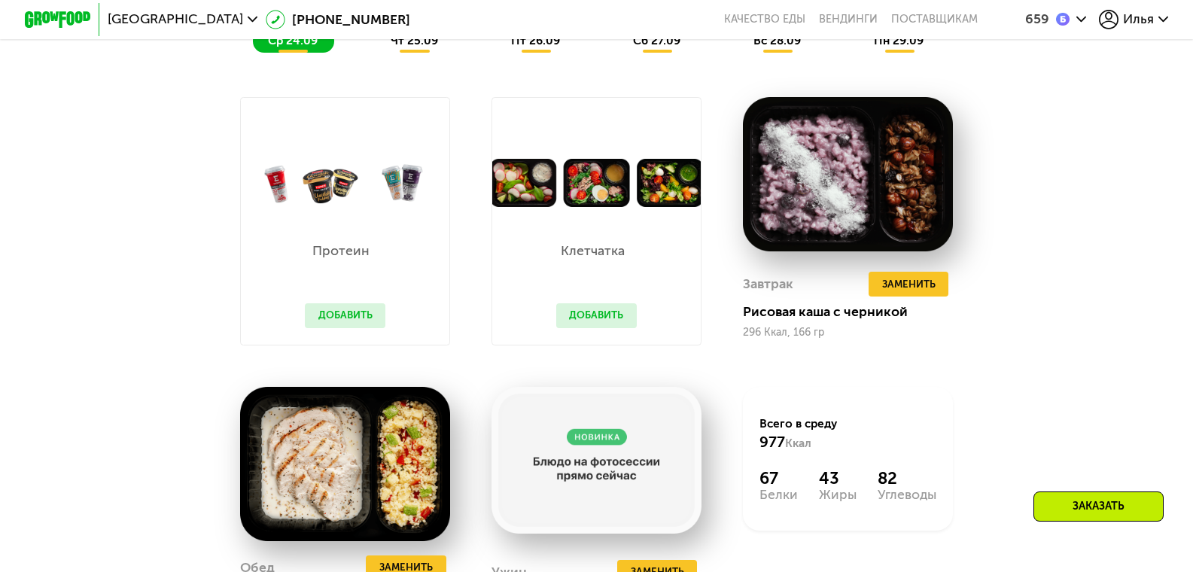
scroll to position [1289, 0]
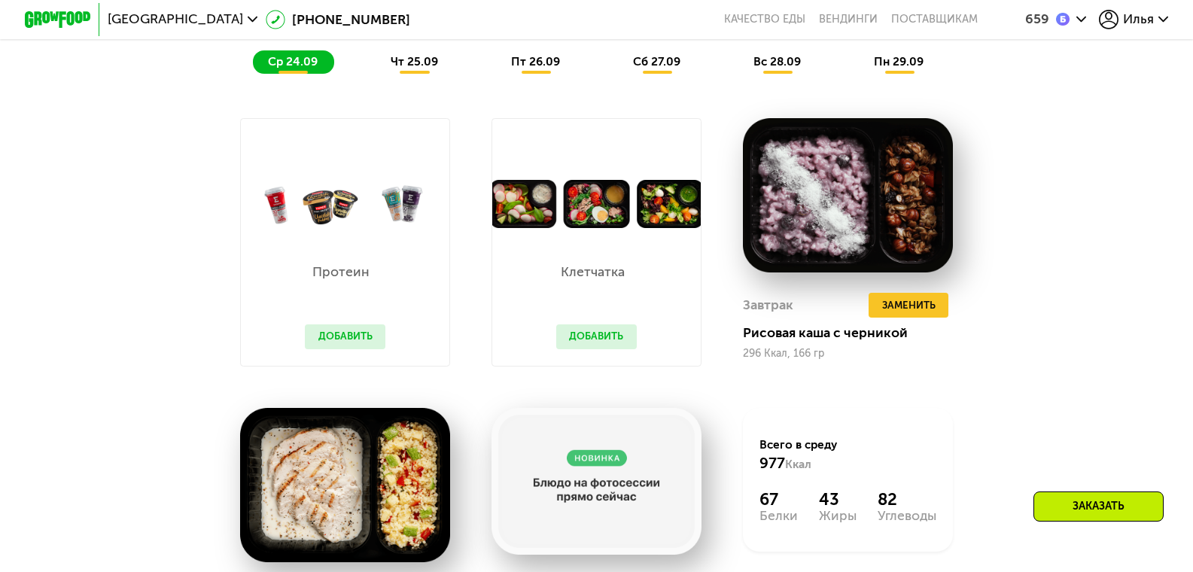
click at [402, 68] on span "чт 25.09" at bounding box center [414, 62] width 47 height 14
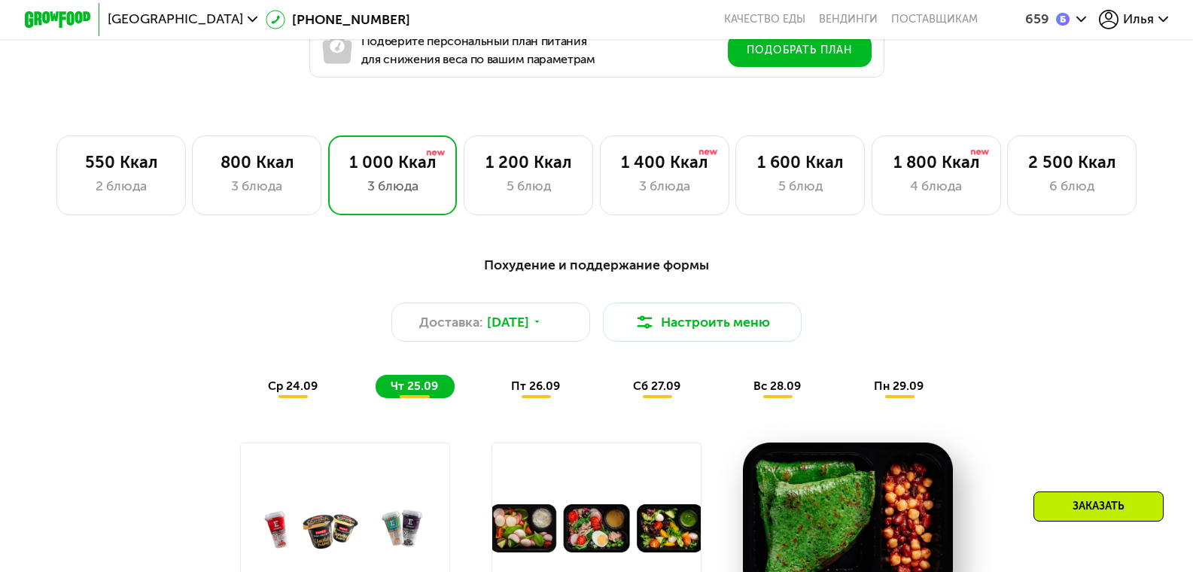
scroll to position [962, 0]
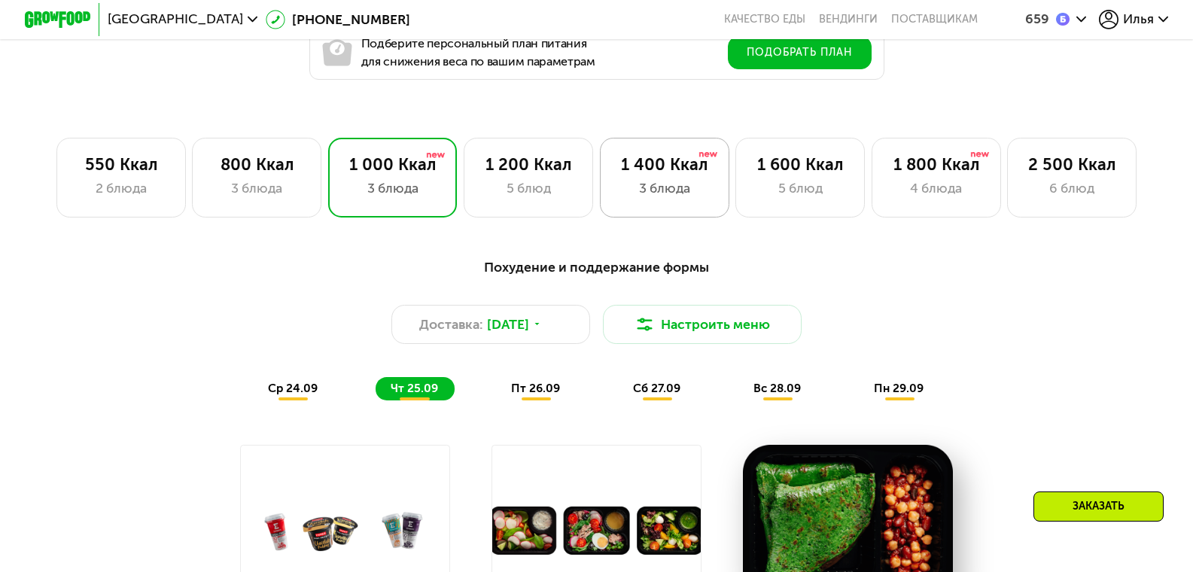
click at [668, 193] on div "3 блюда" at bounding box center [664, 188] width 95 height 20
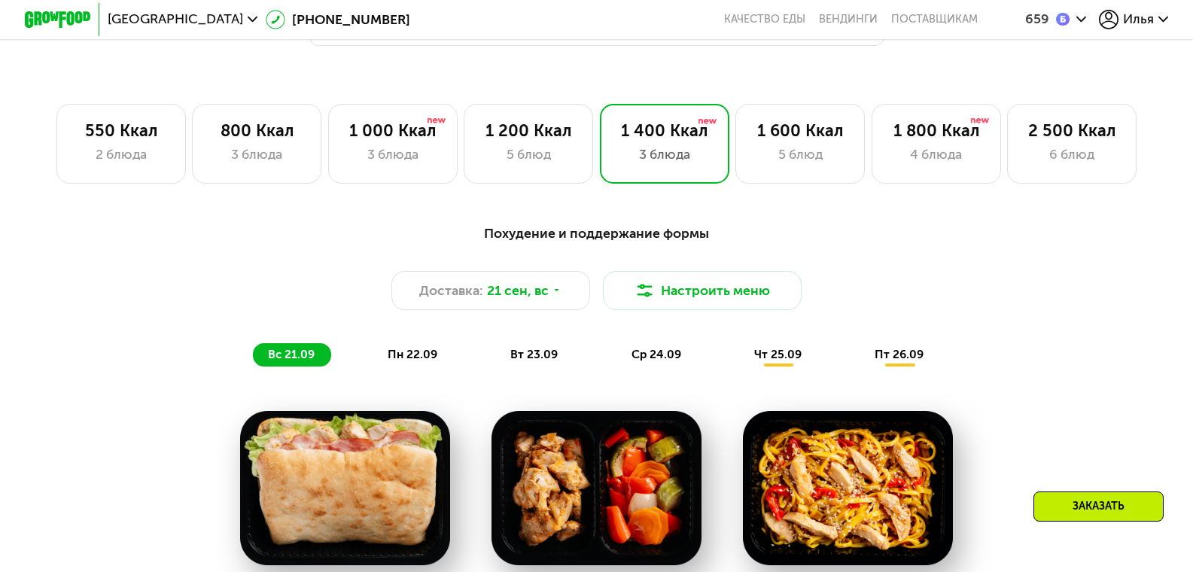
scroll to position [1012, 0]
